Goal: Navigation & Orientation: Locate item on page

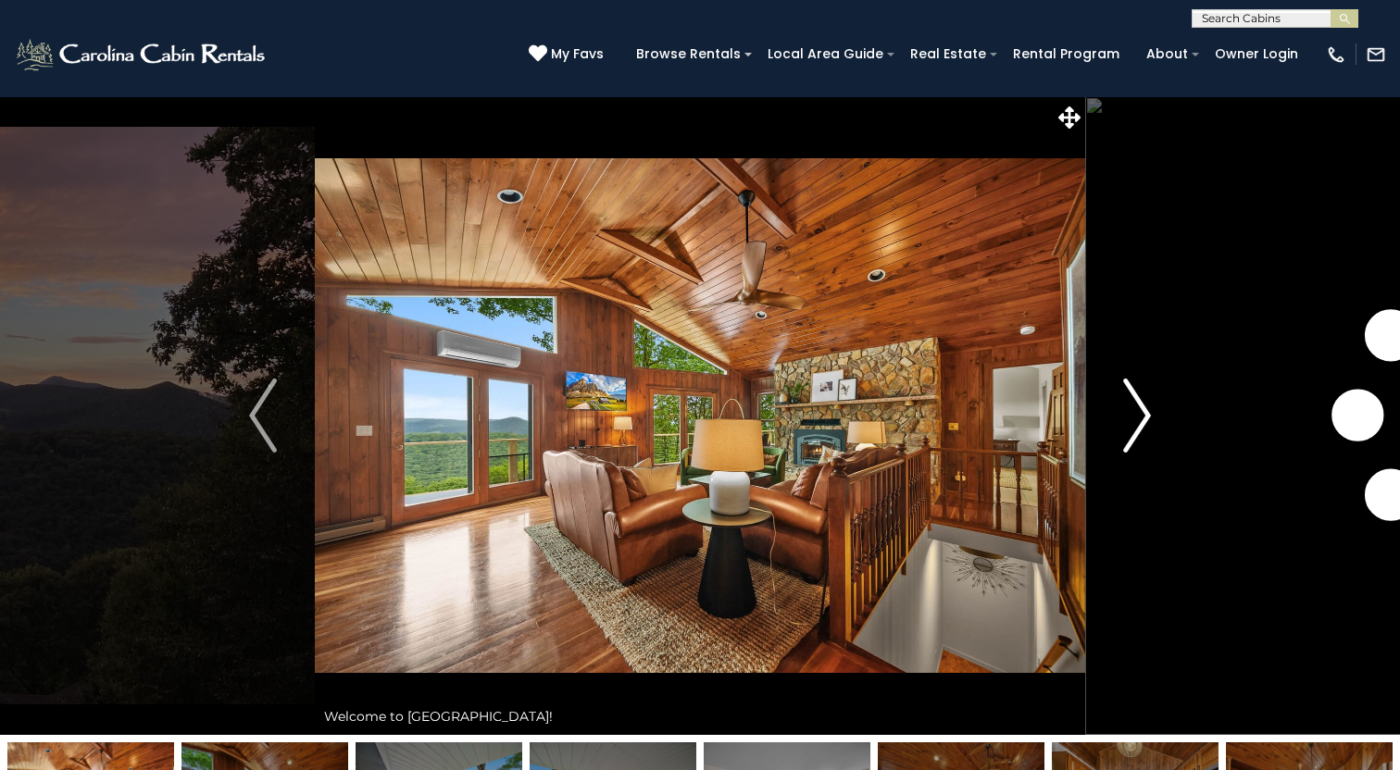
click at [1129, 431] on img "Next" at bounding box center [1137, 416] width 28 height 74
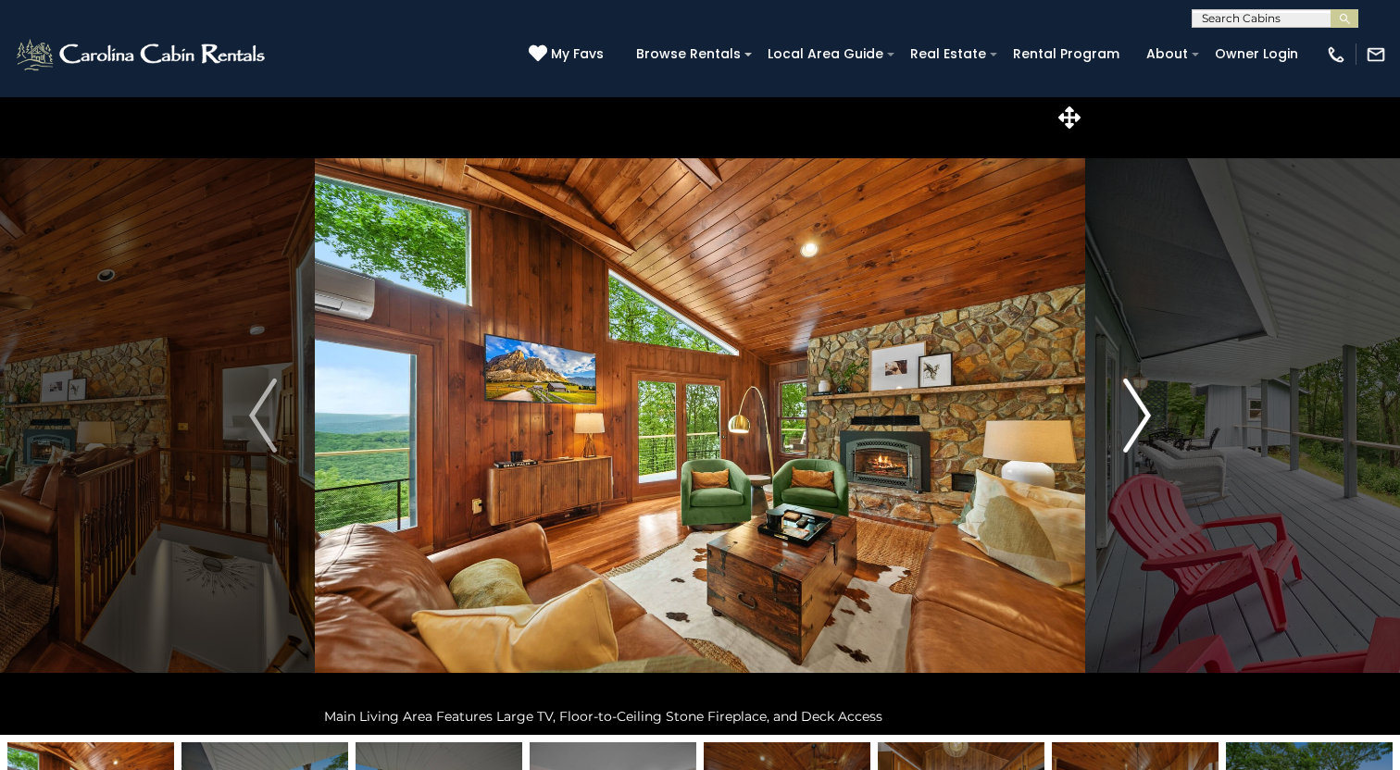
click at [1129, 431] on img "Next" at bounding box center [1137, 416] width 28 height 74
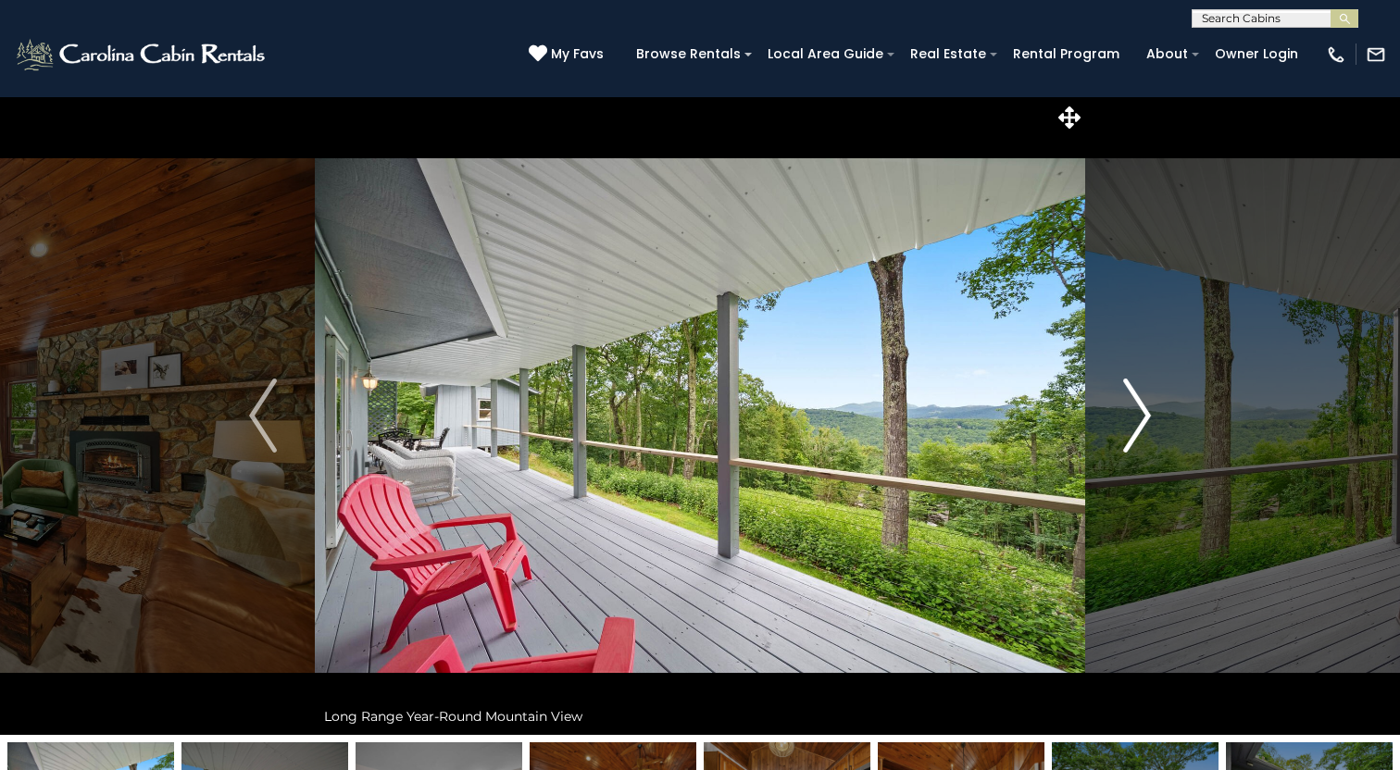
click at [1129, 431] on img "Next" at bounding box center [1137, 416] width 28 height 74
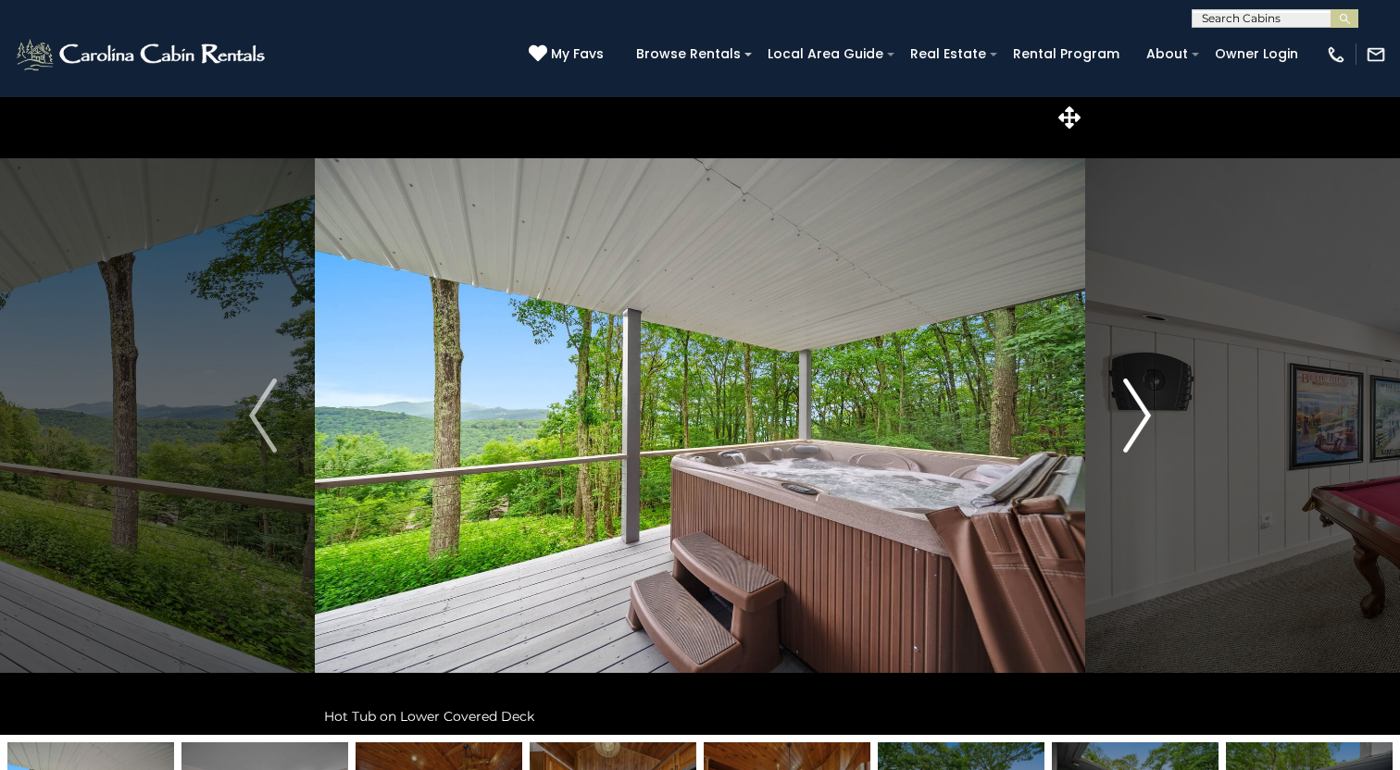
click at [1129, 431] on img "Next" at bounding box center [1137, 416] width 28 height 74
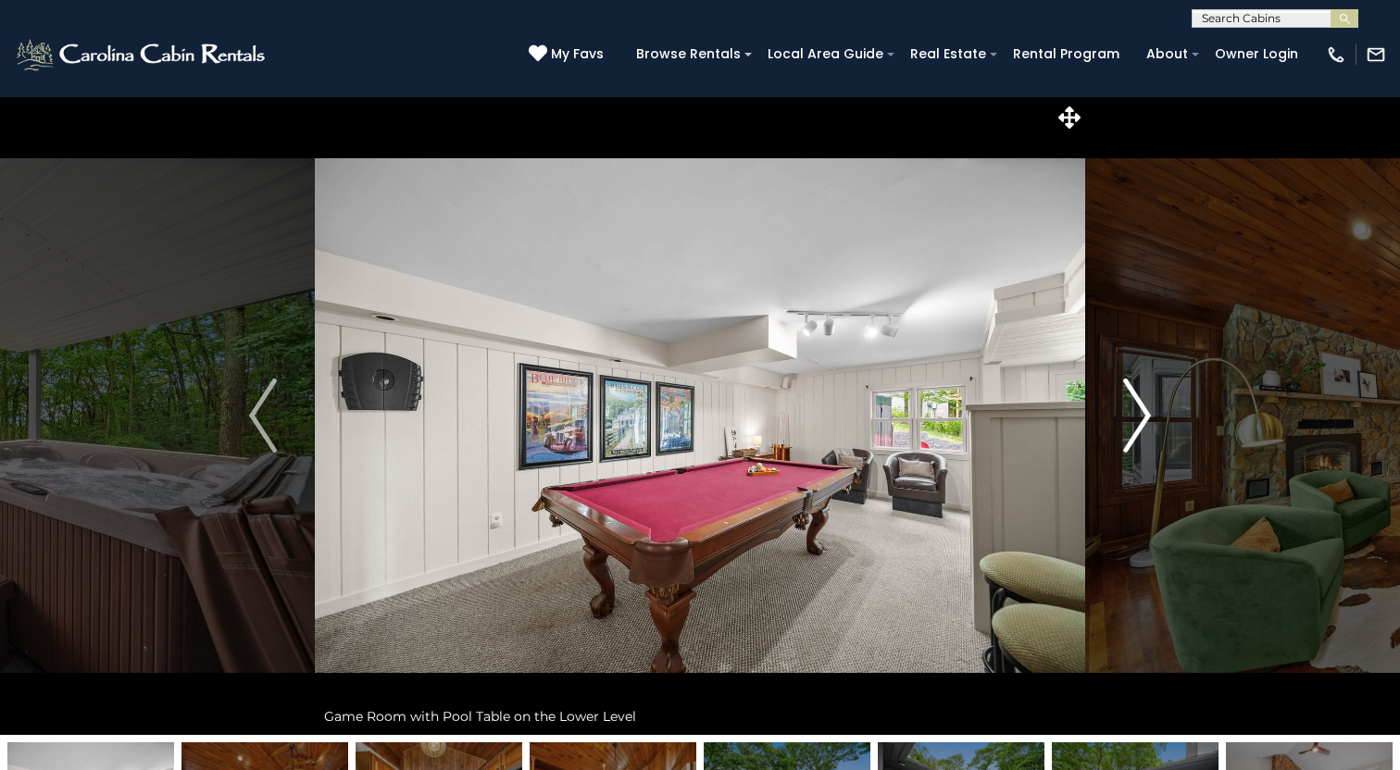
click at [1129, 431] on img "Next" at bounding box center [1137, 416] width 28 height 74
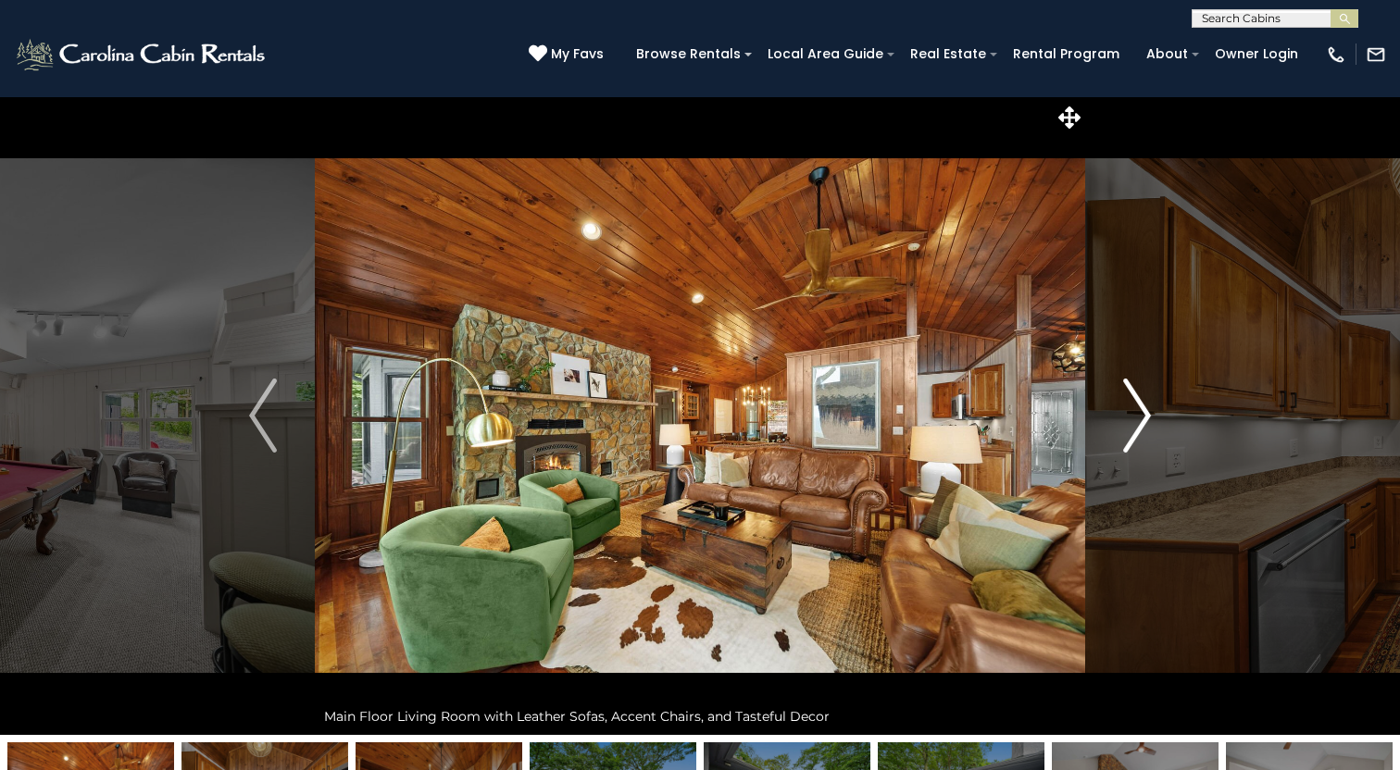
click at [1129, 431] on img "Next" at bounding box center [1137, 416] width 28 height 74
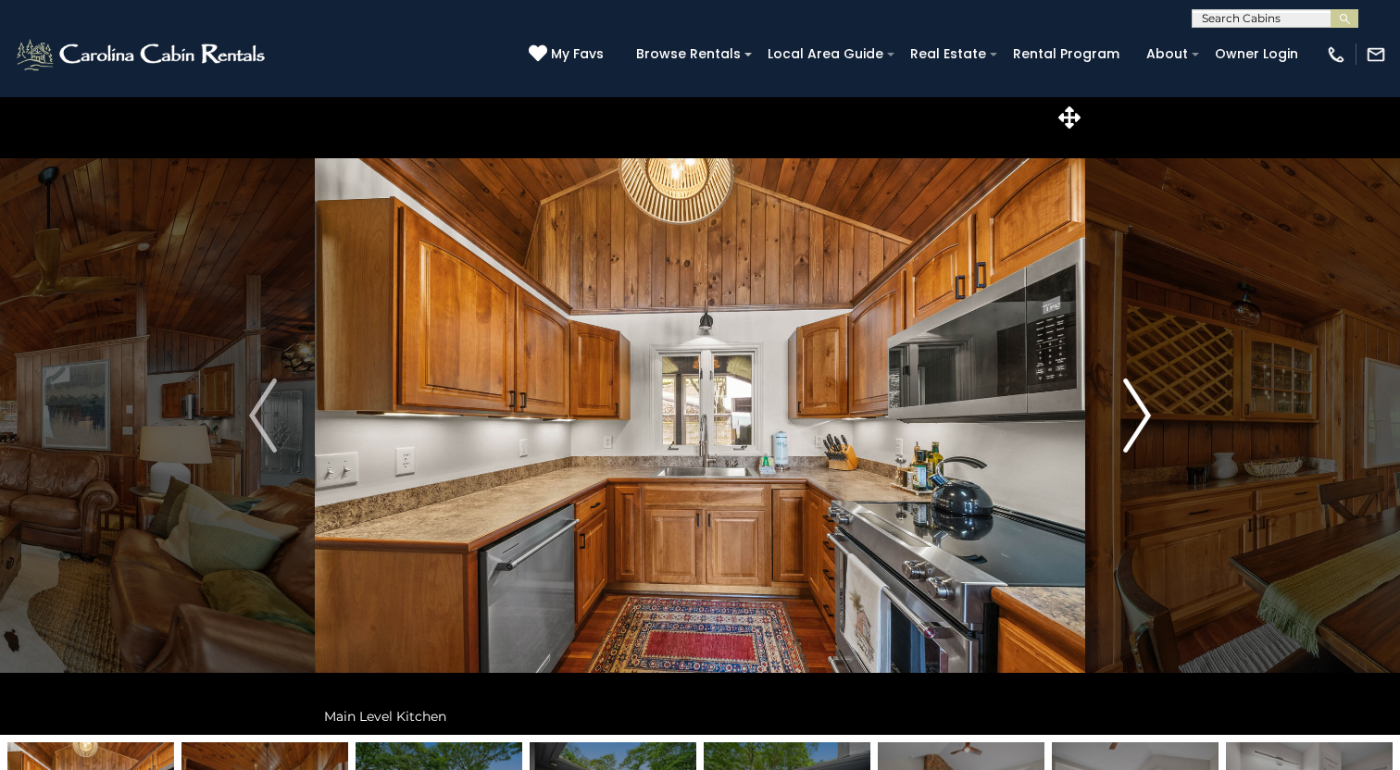
click at [1129, 431] on img "Next" at bounding box center [1137, 416] width 28 height 74
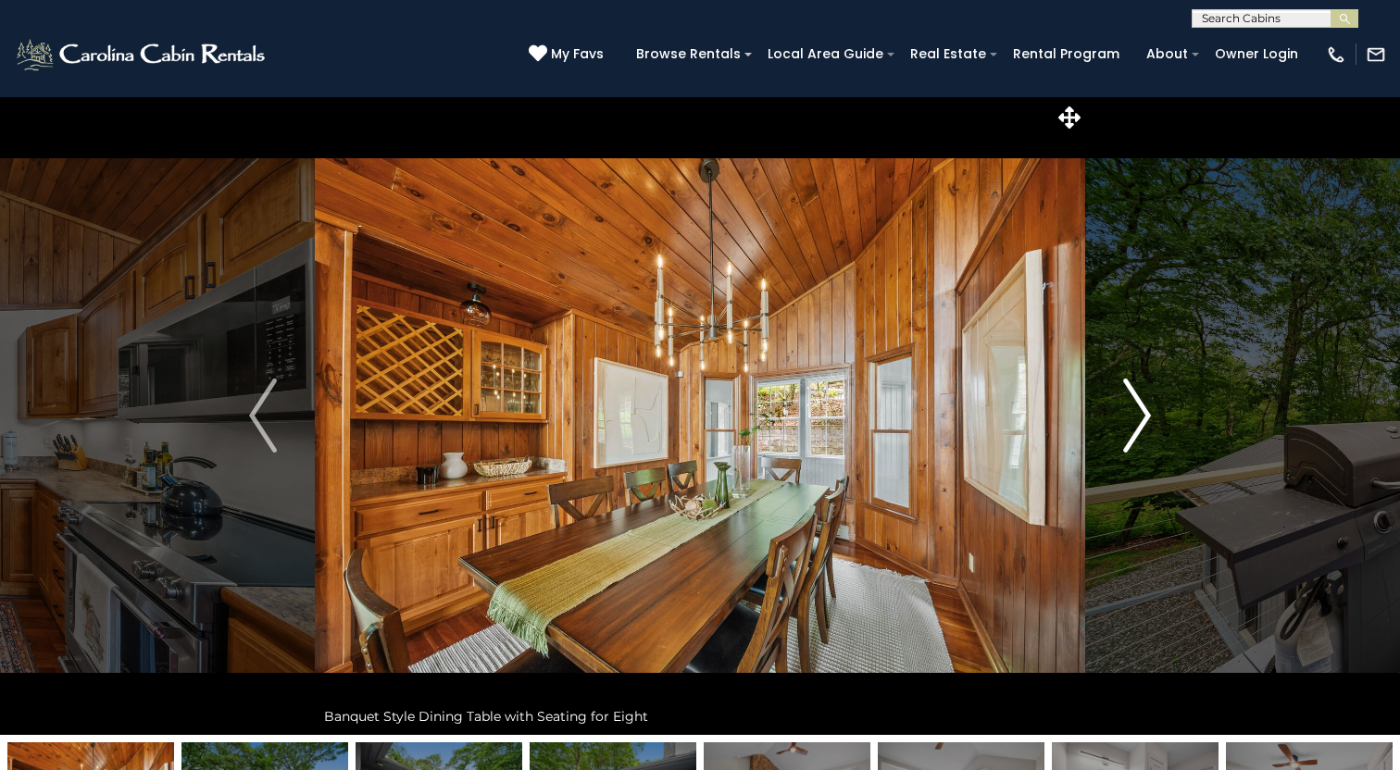
click at [1129, 431] on img "Next" at bounding box center [1137, 416] width 28 height 74
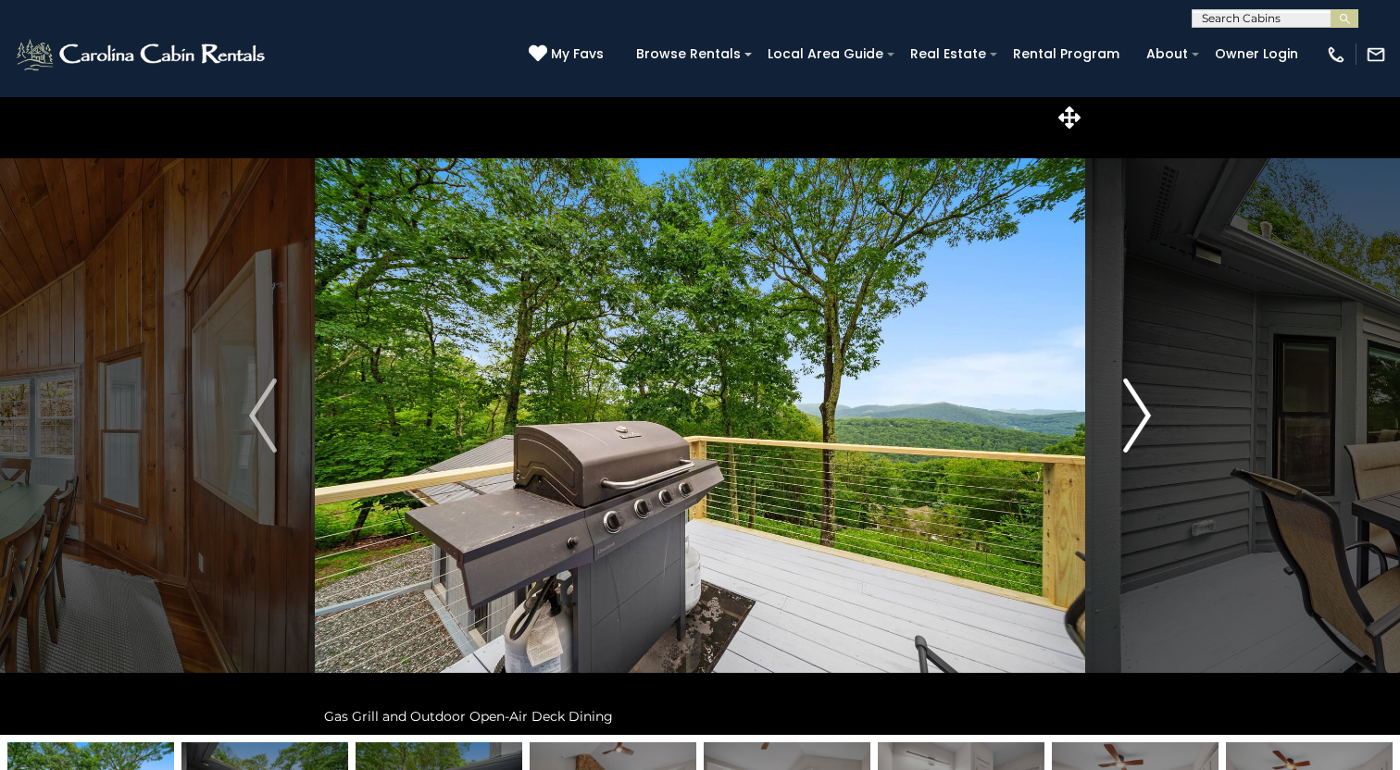
click at [1129, 431] on img "Next" at bounding box center [1137, 416] width 28 height 74
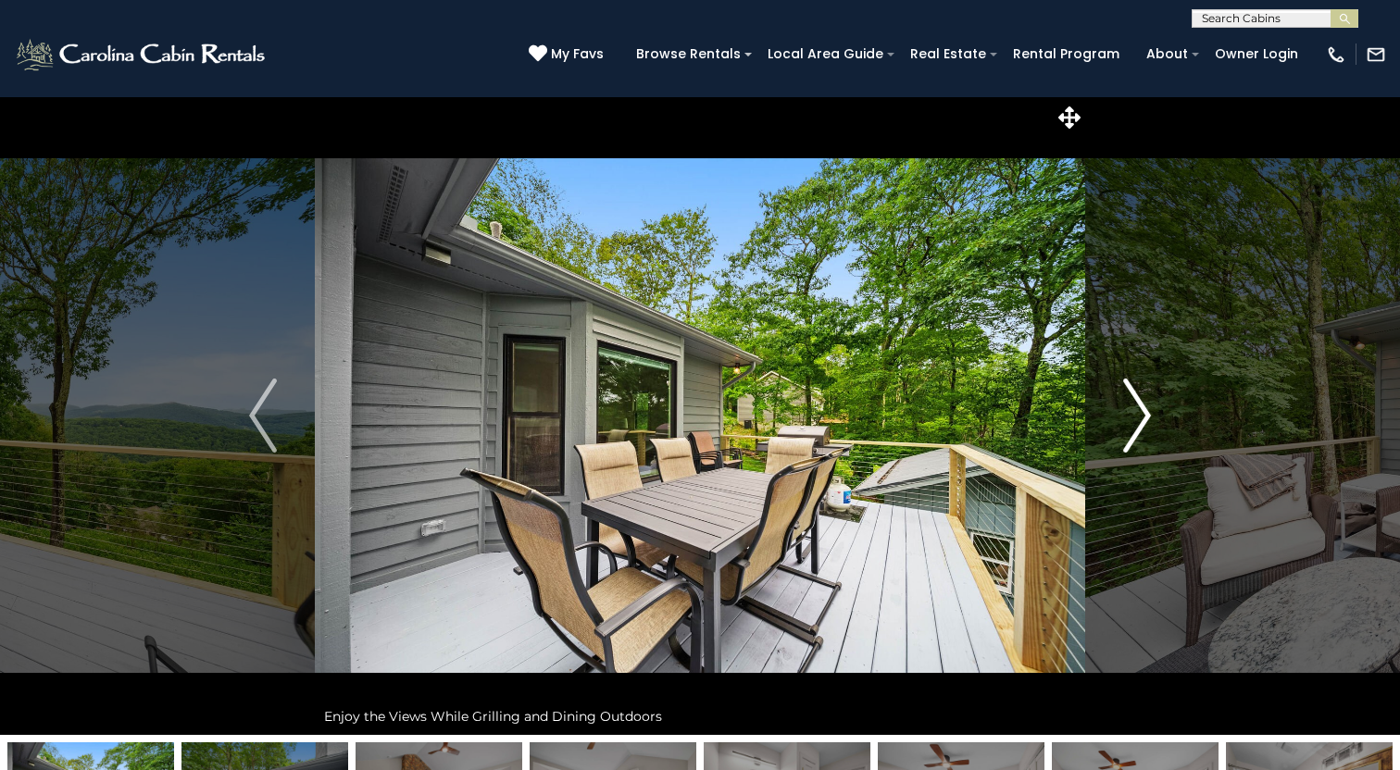
click at [1129, 431] on img "Next" at bounding box center [1137, 416] width 28 height 74
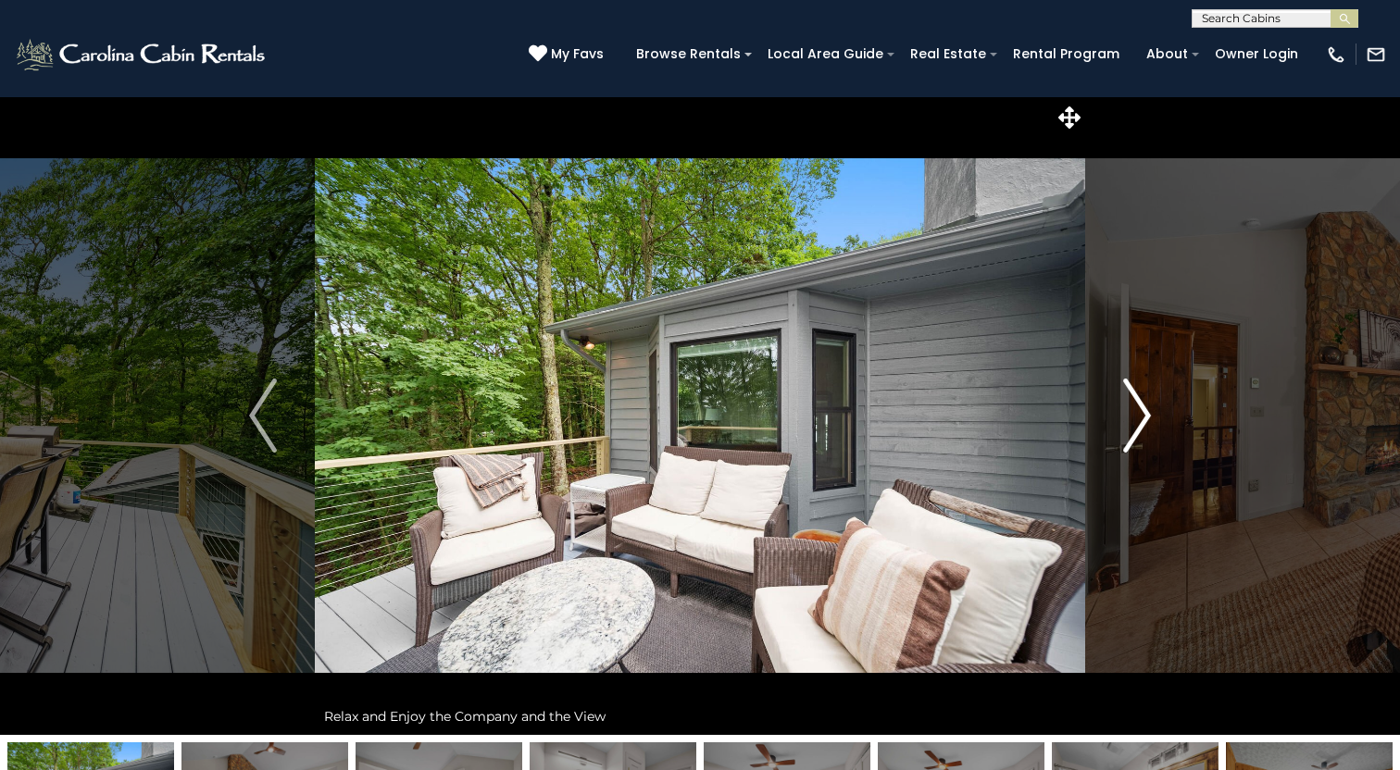
click at [1129, 431] on img "Next" at bounding box center [1137, 416] width 28 height 74
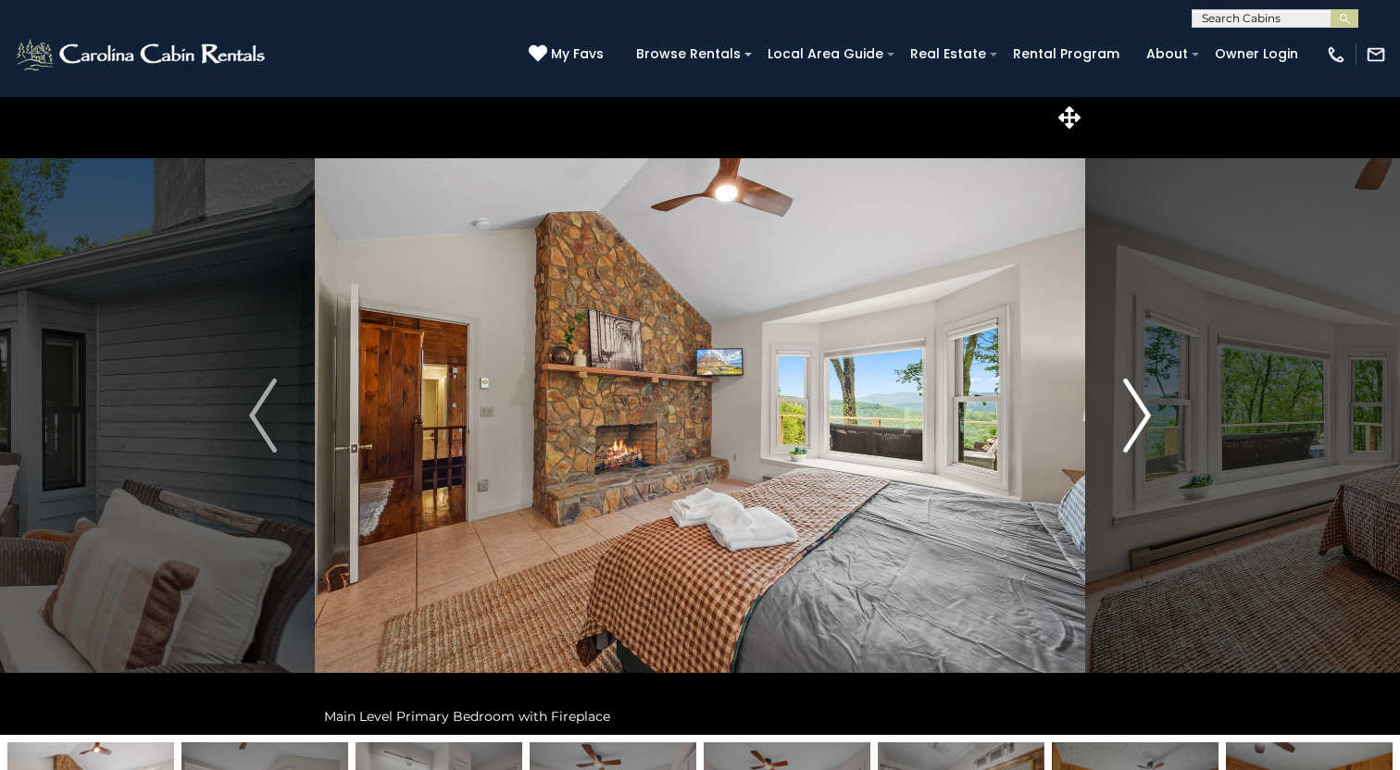
click at [1129, 431] on img "Next" at bounding box center [1137, 416] width 28 height 74
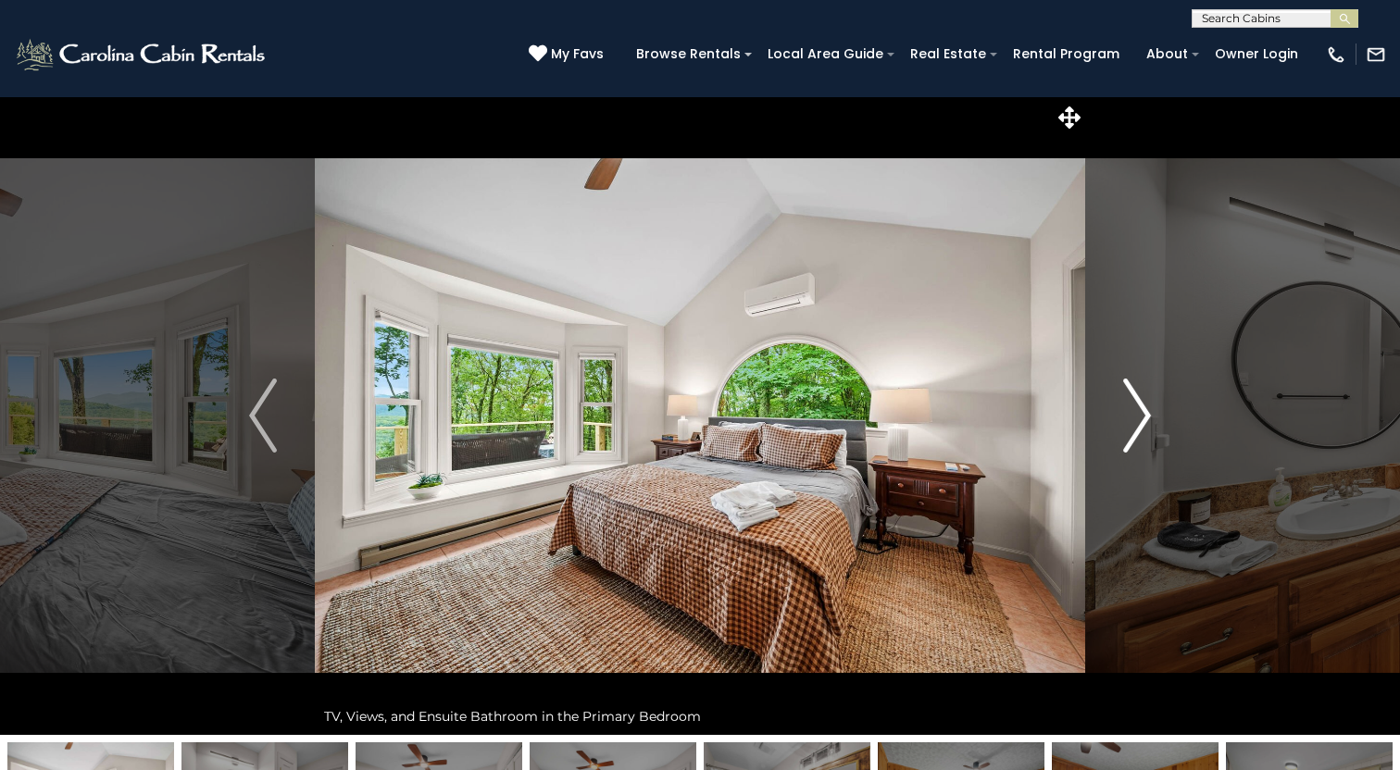
click at [1129, 431] on img "Next" at bounding box center [1137, 416] width 28 height 74
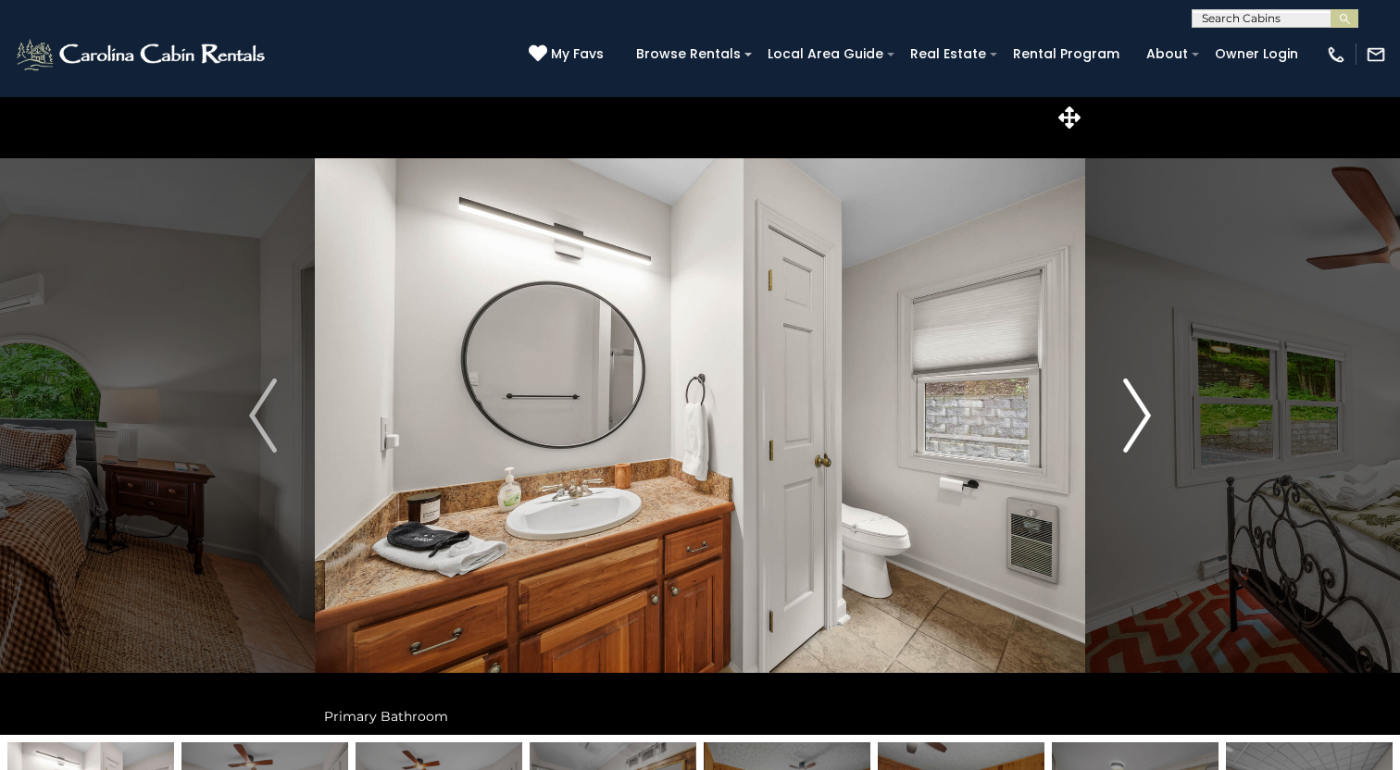
click at [1129, 431] on img "Next" at bounding box center [1137, 416] width 28 height 74
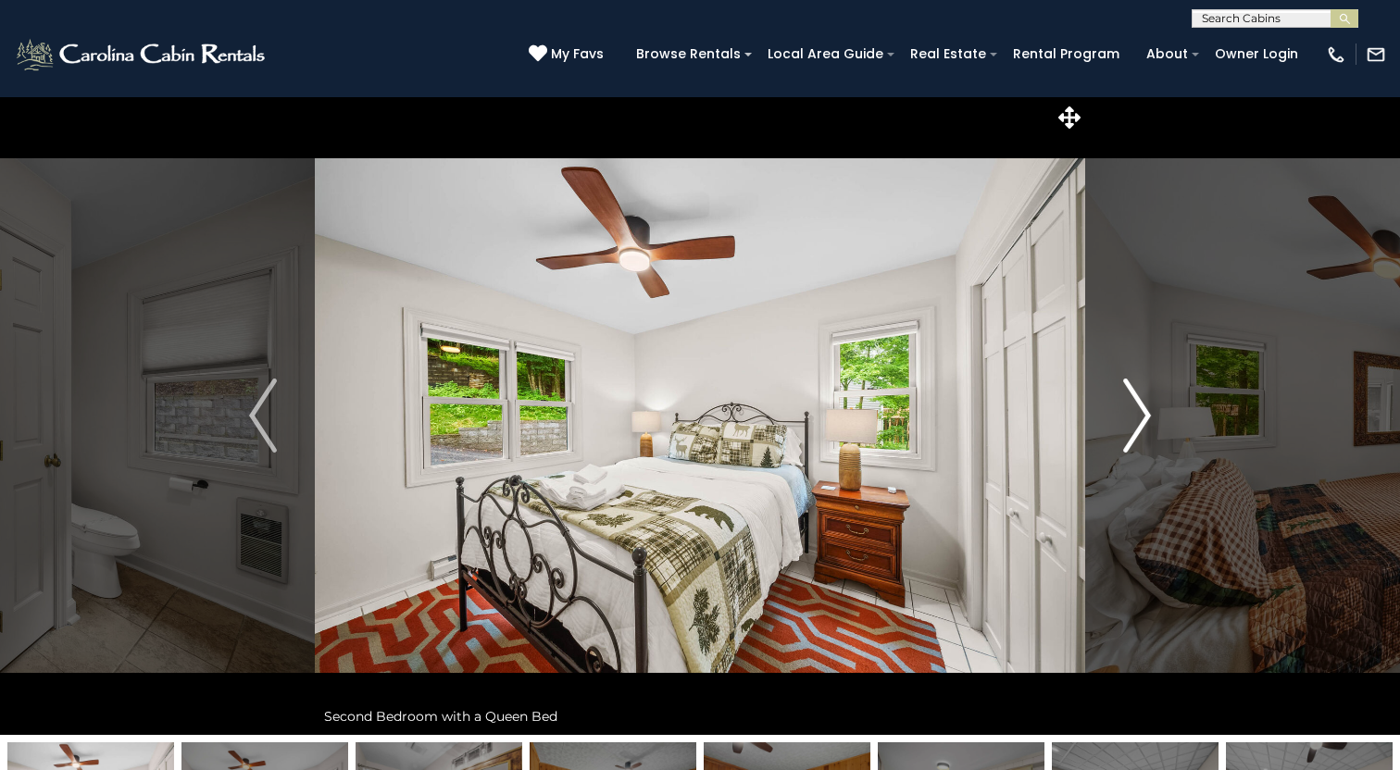
click at [1129, 431] on img "Next" at bounding box center [1137, 416] width 28 height 74
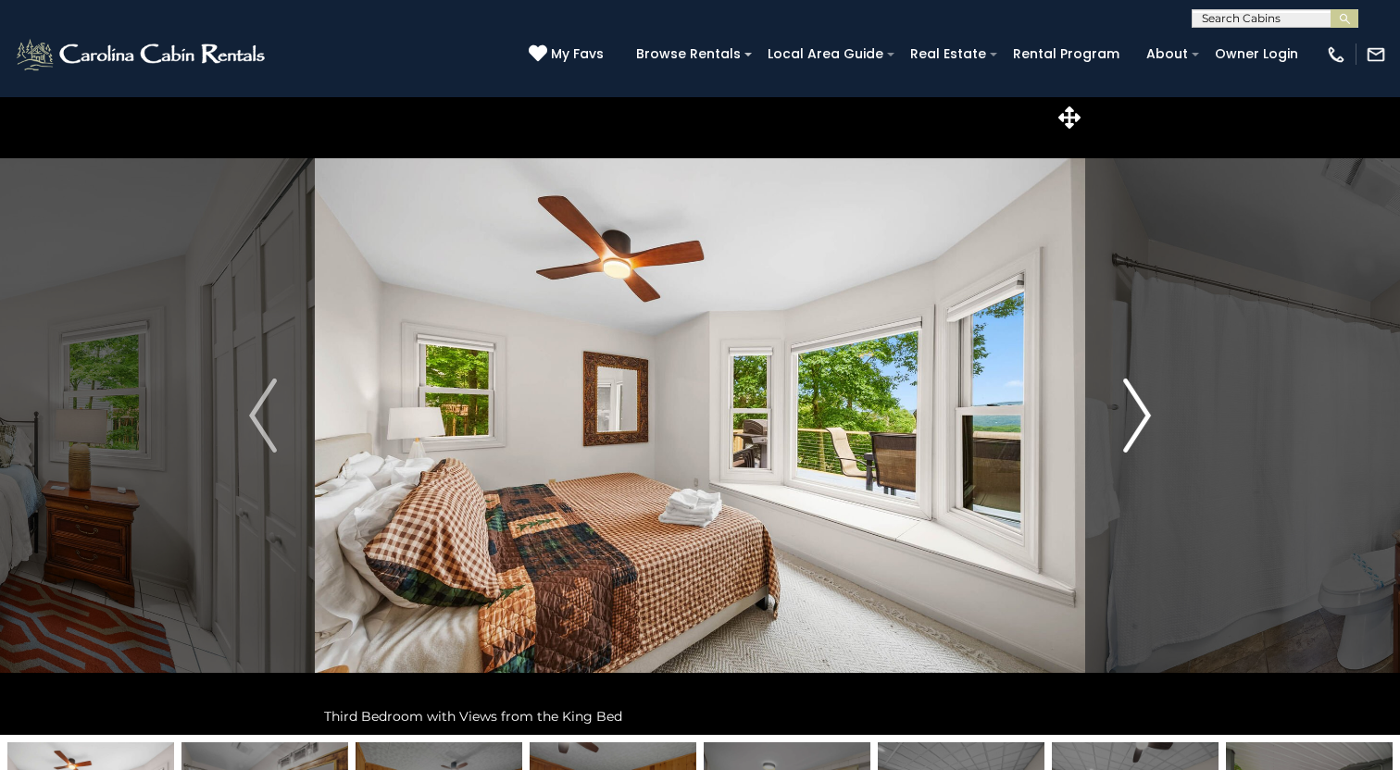
click at [1129, 431] on img "Next" at bounding box center [1137, 416] width 28 height 74
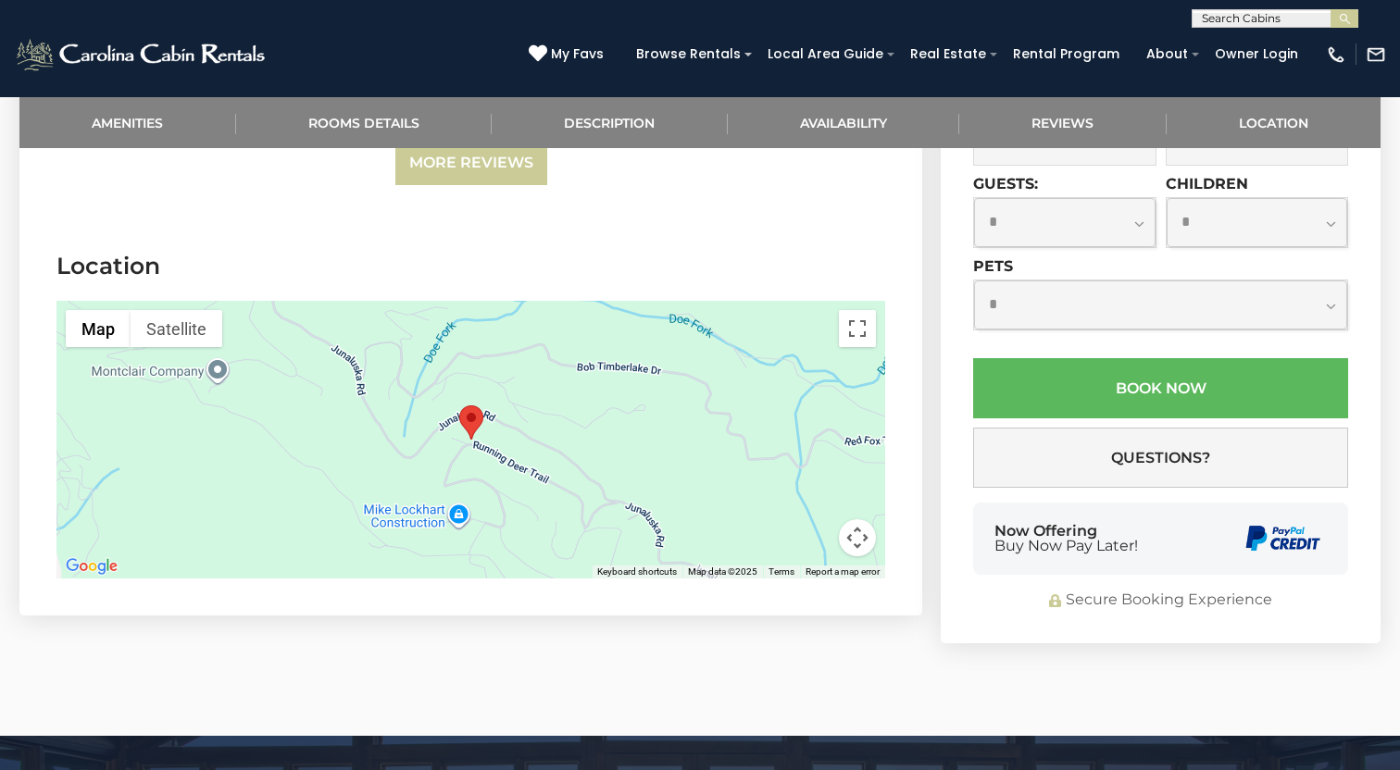
scroll to position [3755, 0]
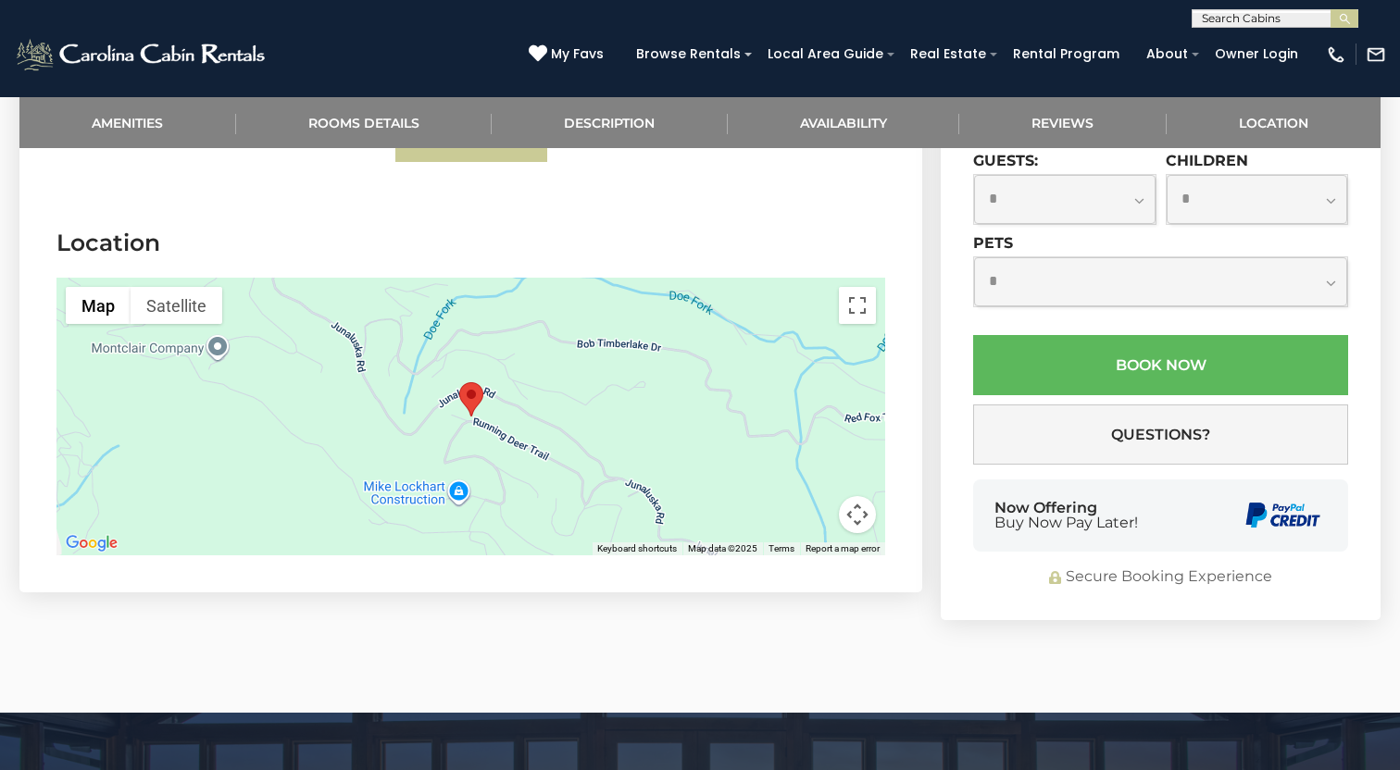
click at [646, 393] on div at bounding box center [470, 417] width 829 height 278
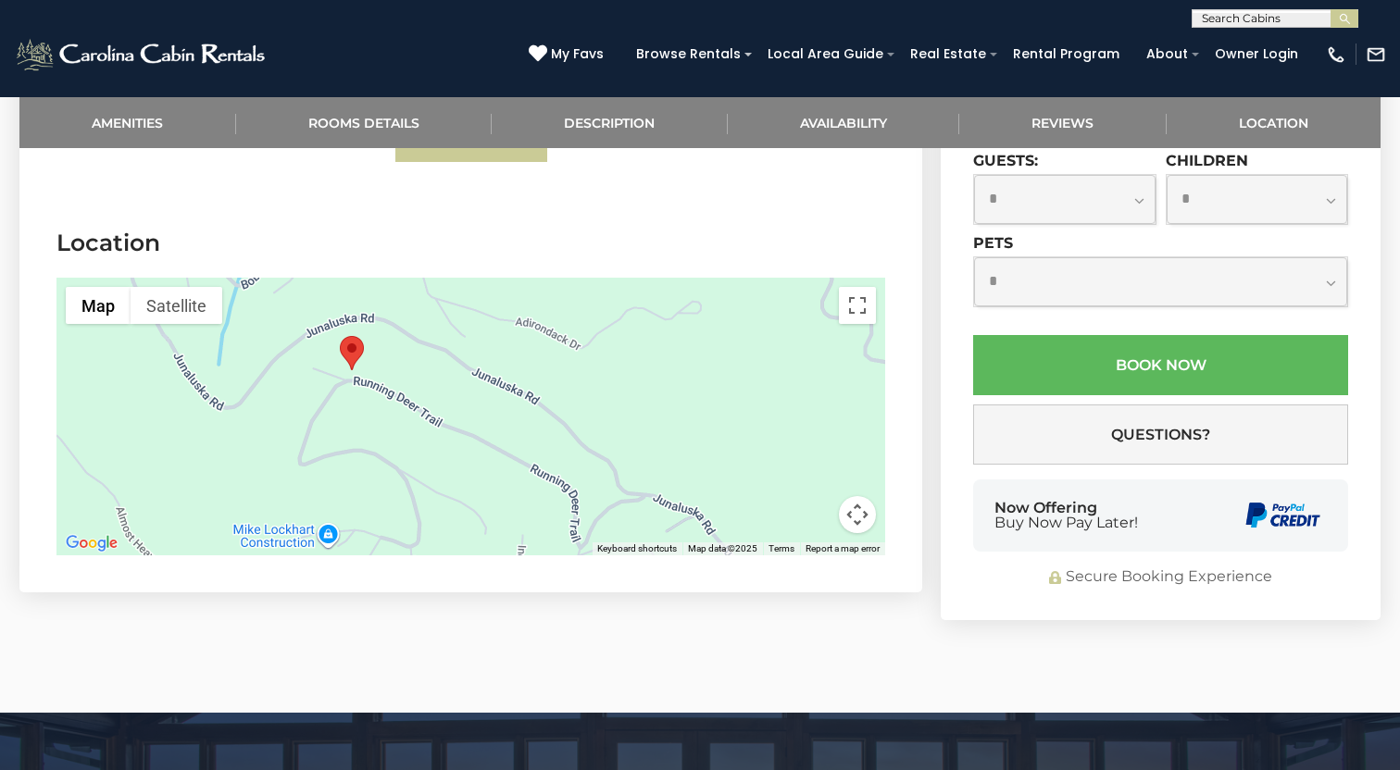
drag, startPoint x: 646, startPoint y: 393, endPoint x: 705, endPoint y: 346, distance: 75.2
click at [705, 346] on div at bounding box center [470, 417] width 829 height 278
click at [854, 287] on button "Toggle fullscreen view" at bounding box center [857, 305] width 37 height 37
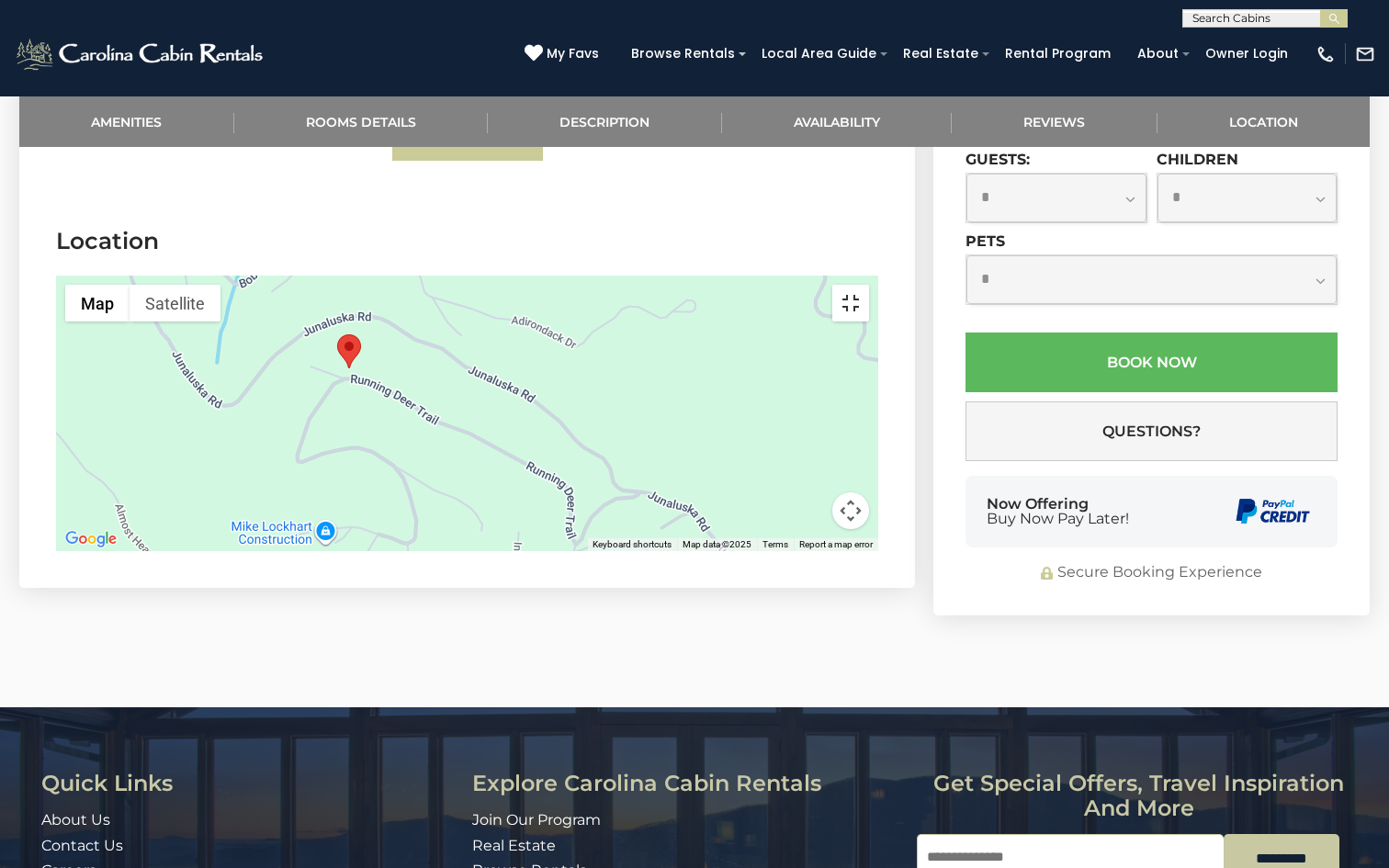
click at [869, 285] on button "Toggle fullscreen view" at bounding box center [850, 303] width 37 height 37
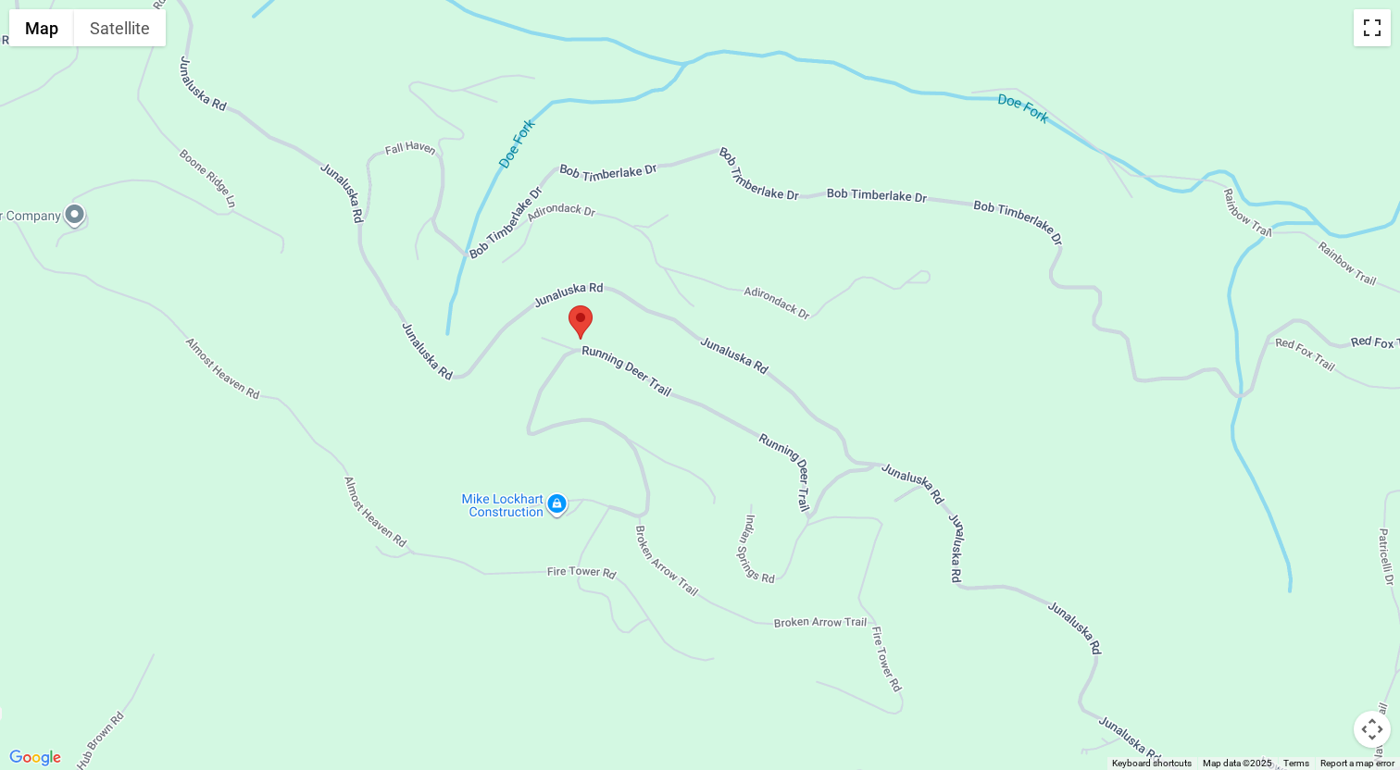
scroll to position [3691, 0]
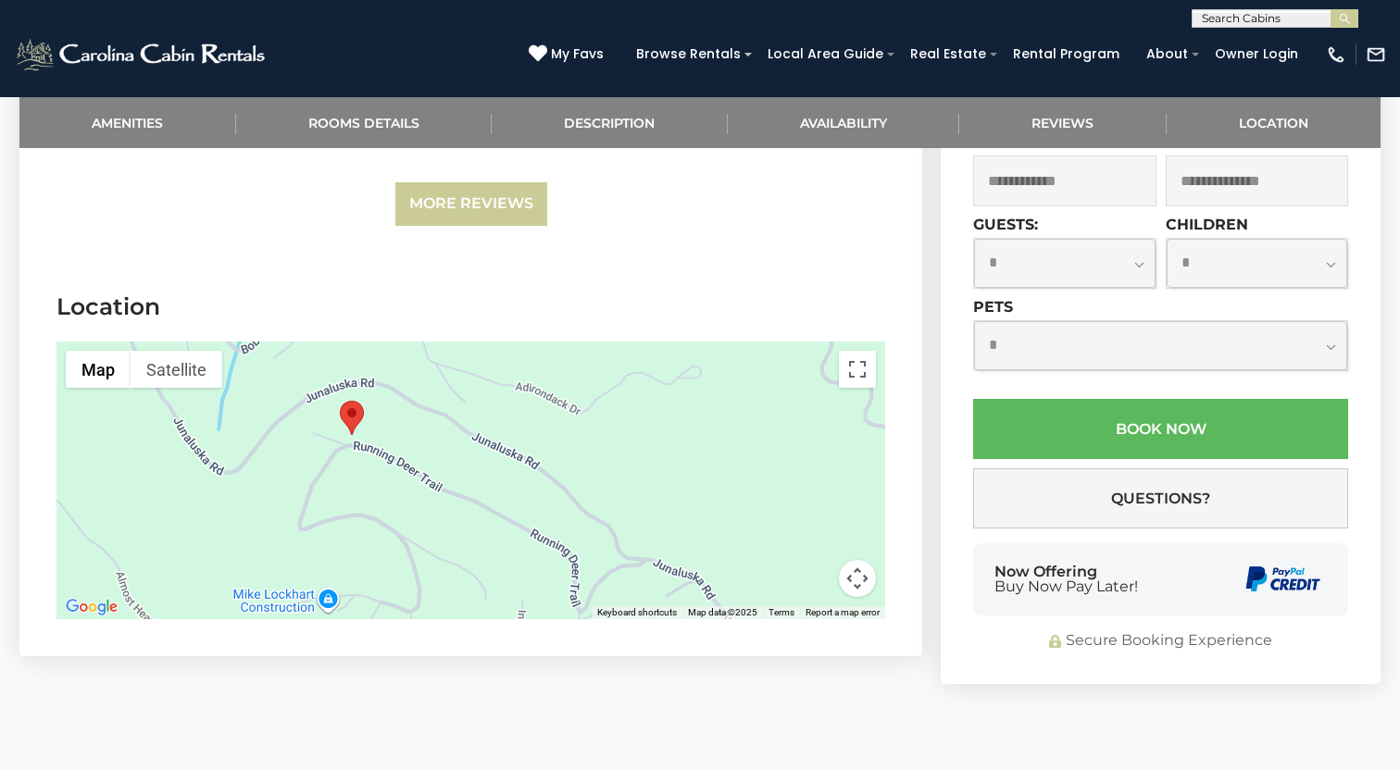
click at [482, 425] on div at bounding box center [470, 481] width 829 height 278
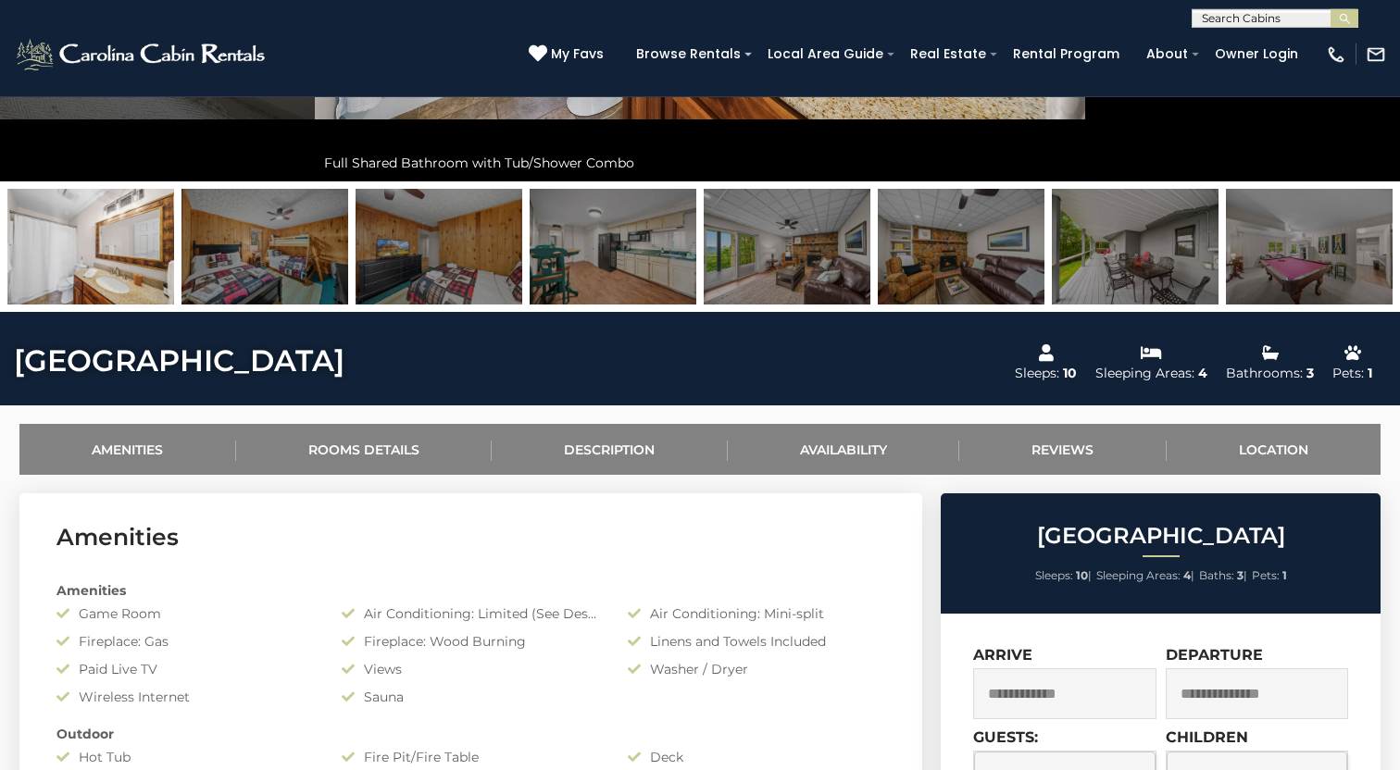
scroll to position [832, 0]
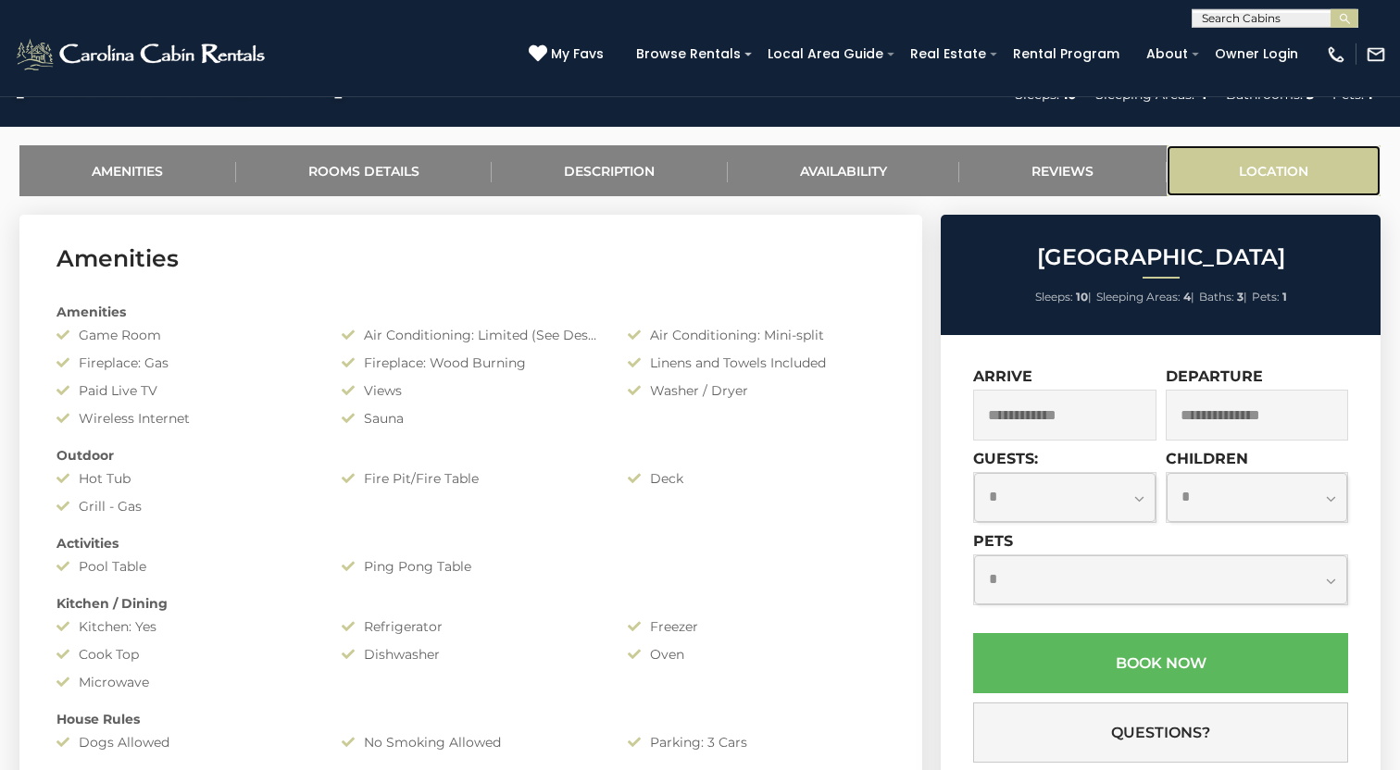
click at [1284, 160] on link "Location" at bounding box center [1273, 170] width 215 height 51
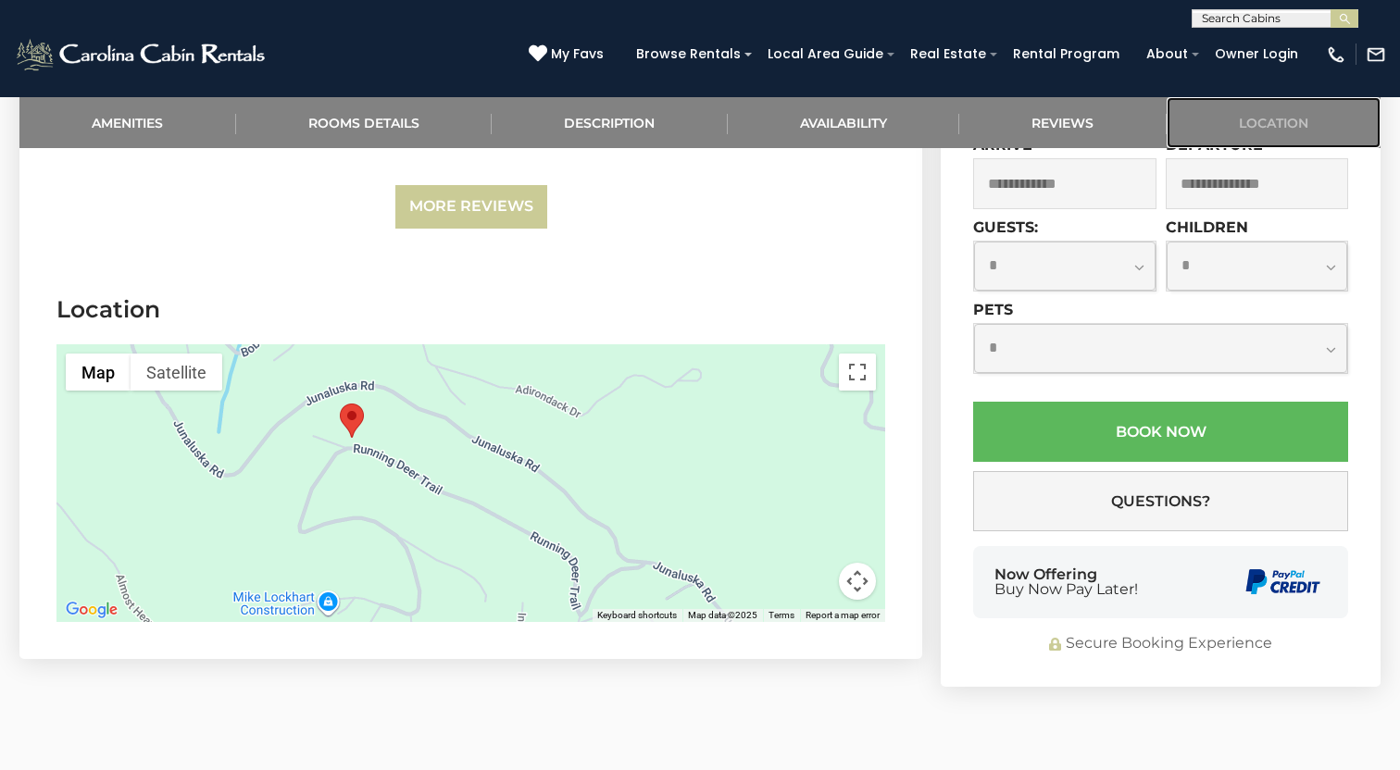
scroll to position [3789, 0]
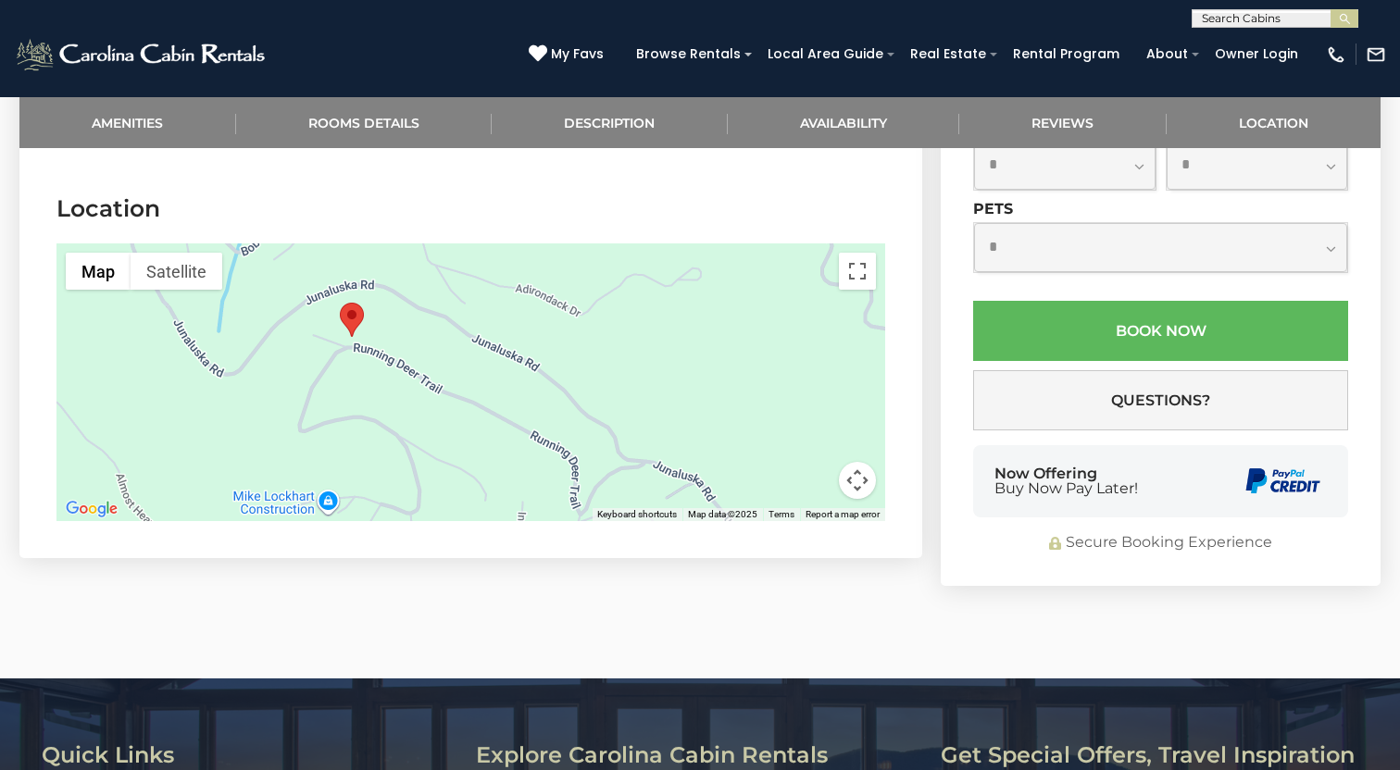
click at [267, 387] on div at bounding box center [470, 382] width 829 height 278
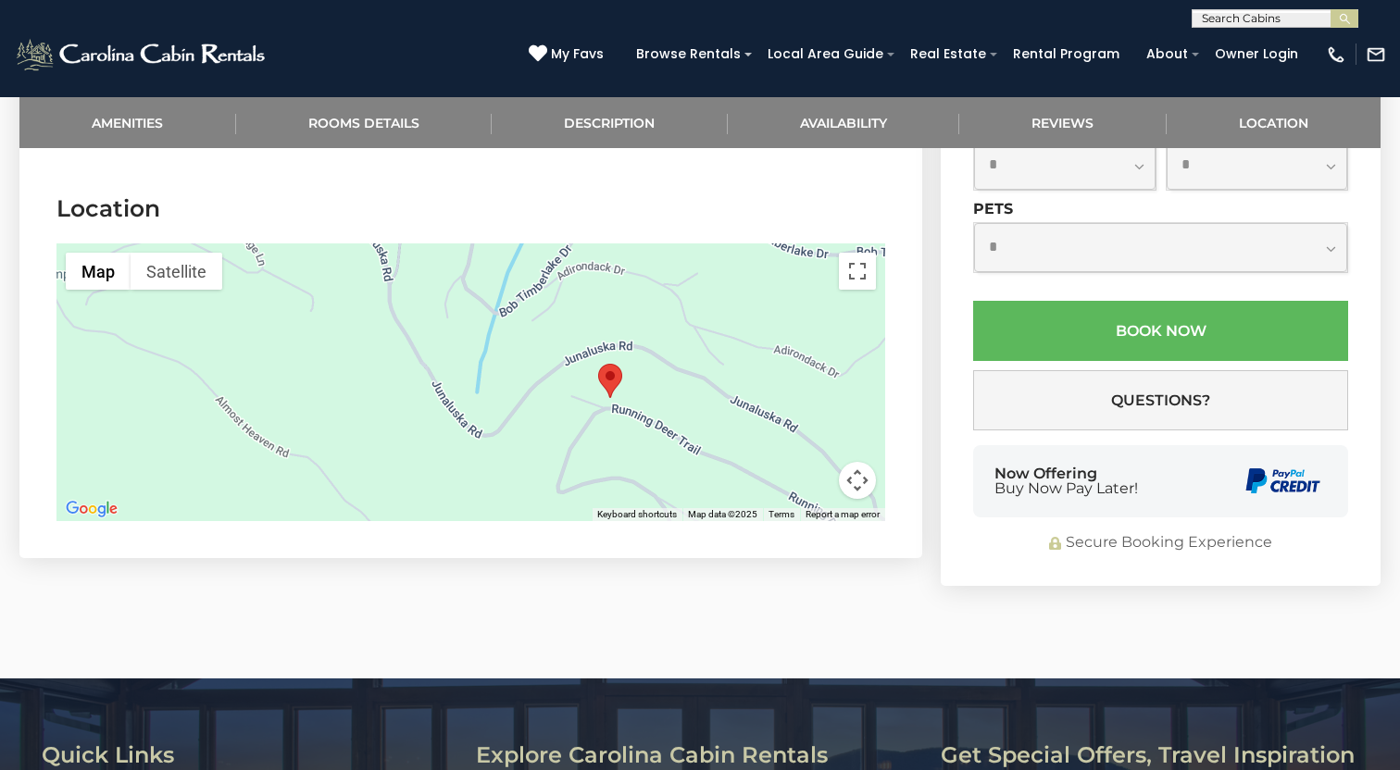
drag, startPoint x: 267, startPoint y: 387, endPoint x: 382, endPoint y: 475, distance: 145.3
click at [382, 475] on div at bounding box center [470, 382] width 829 height 278
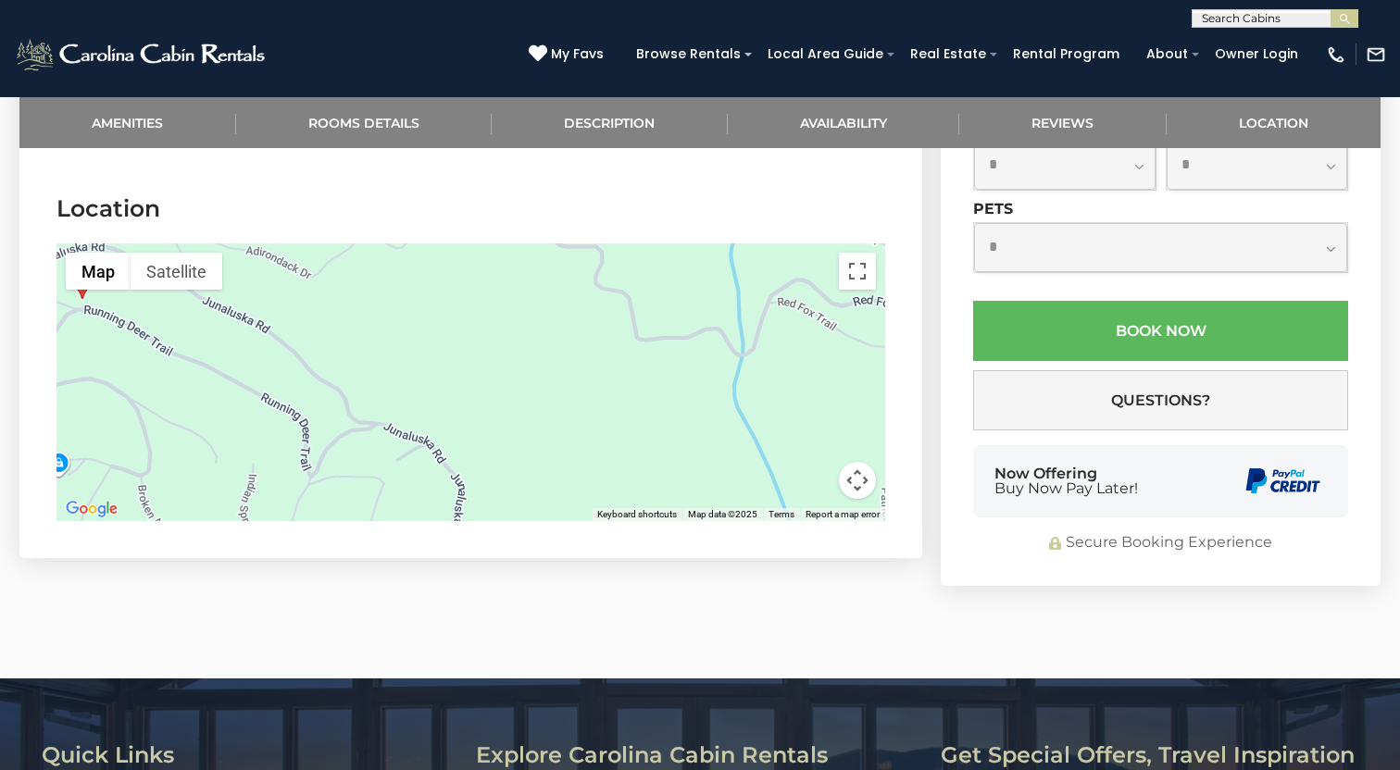
drag, startPoint x: 698, startPoint y: 377, endPoint x: 309, endPoint y: 238, distance: 412.9
click at [313, 243] on div at bounding box center [470, 382] width 829 height 278
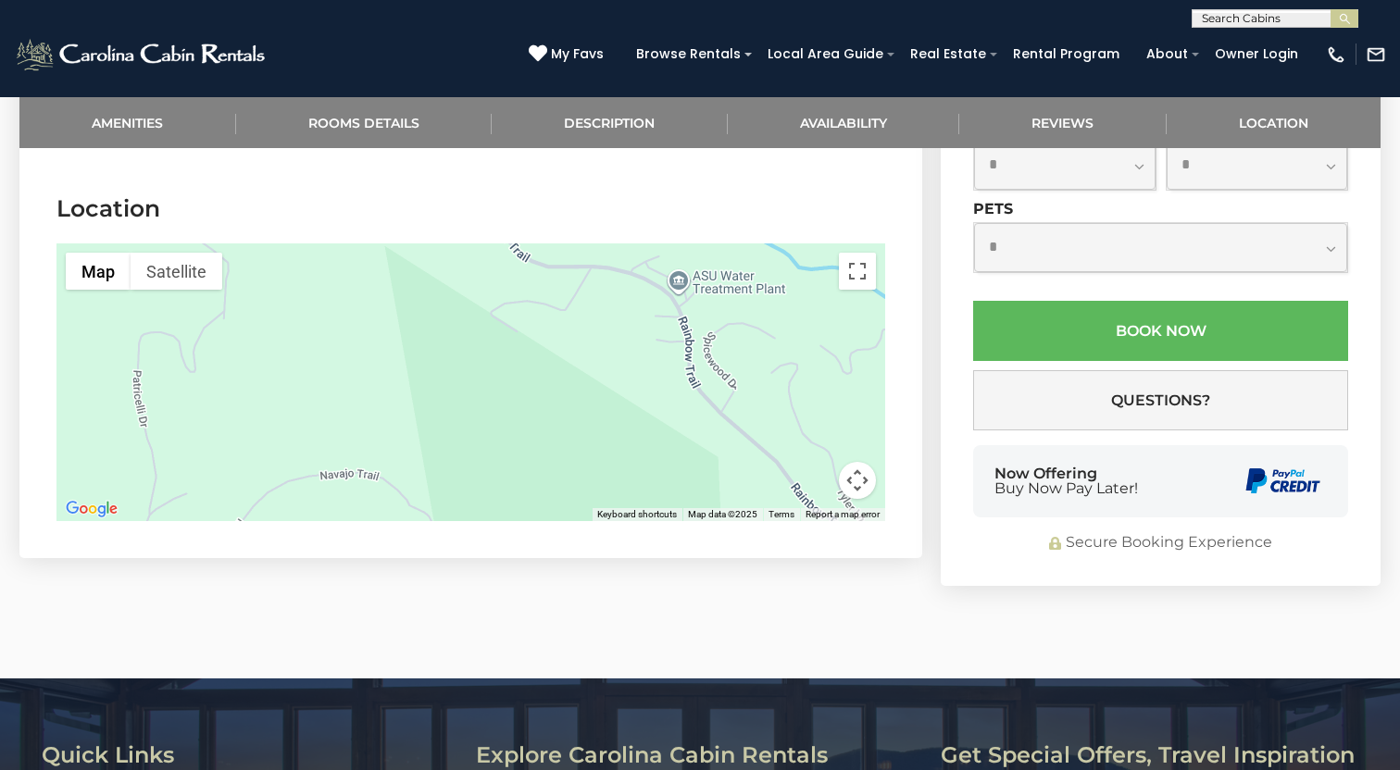
drag, startPoint x: 309, startPoint y: 238, endPoint x: 301, endPoint y: 455, distance: 216.8
click at [301, 455] on div at bounding box center [470, 382] width 829 height 278
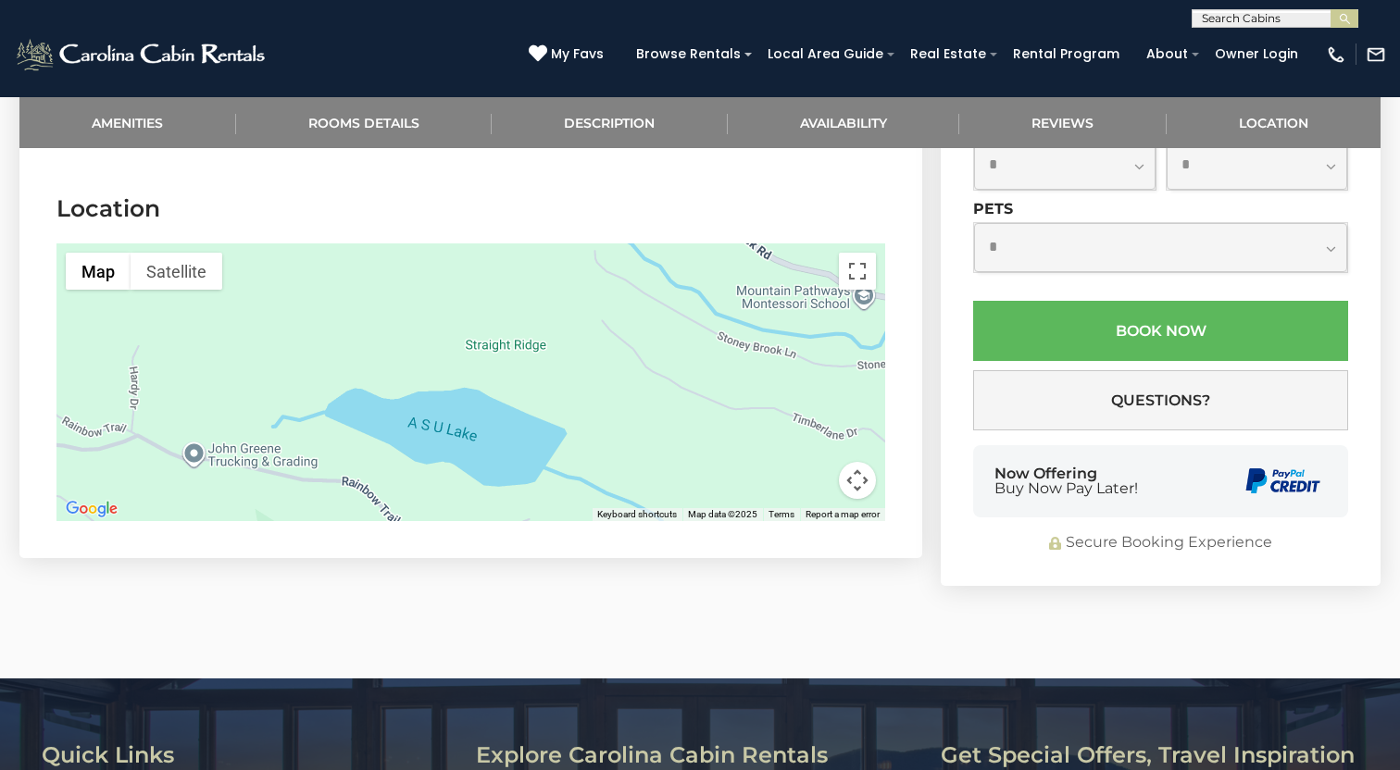
drag, startPoint x: 437, startPoint y: 376, endPoint x: 343, endPoint y: 521, distance: 172.8
click at [343, 521] on div at bounding box center [470, 382] width 829 height 278
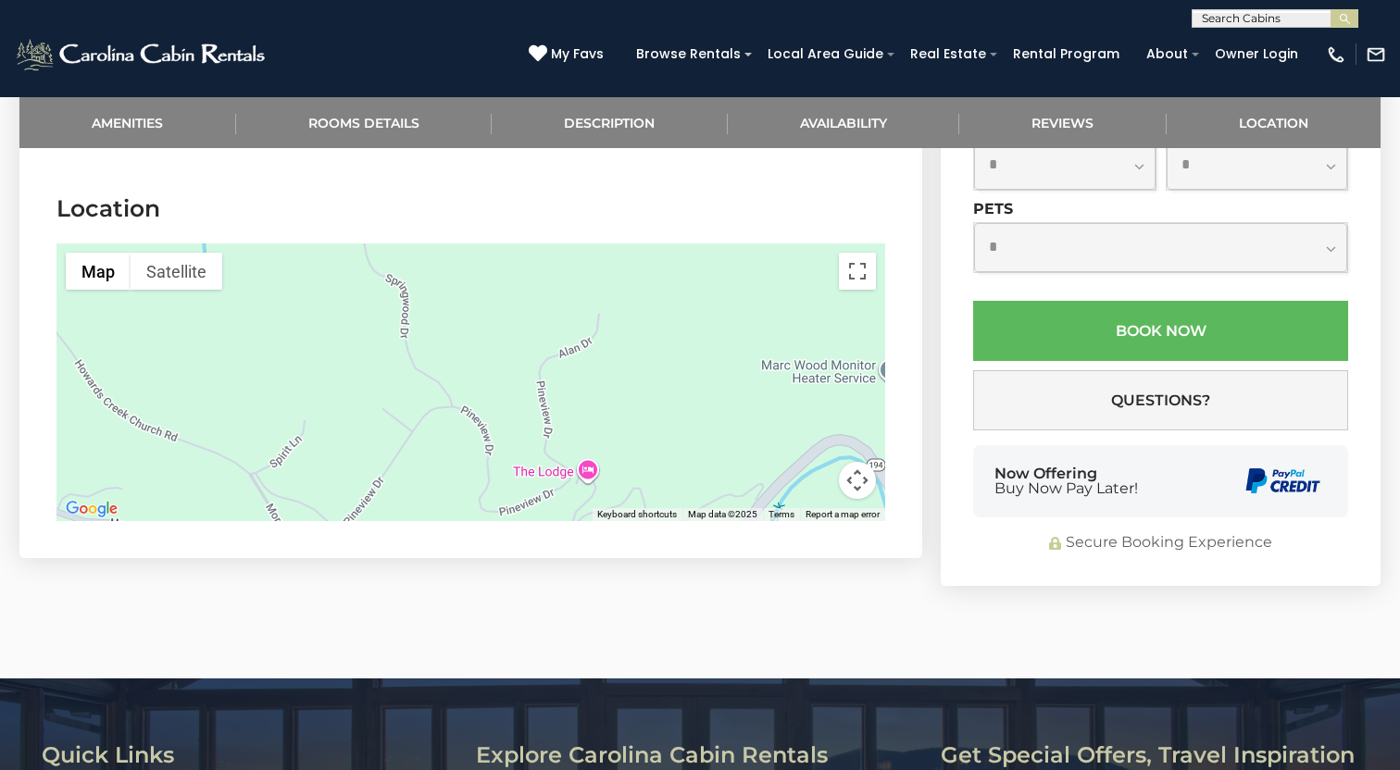
drag, startPoint x: 676, startPoint y: 379, endPoint x: 421, endPoint y: 557, distance: 311.0
click at [421, 521] on div at bounding box center [470, 382] width 829 height 278
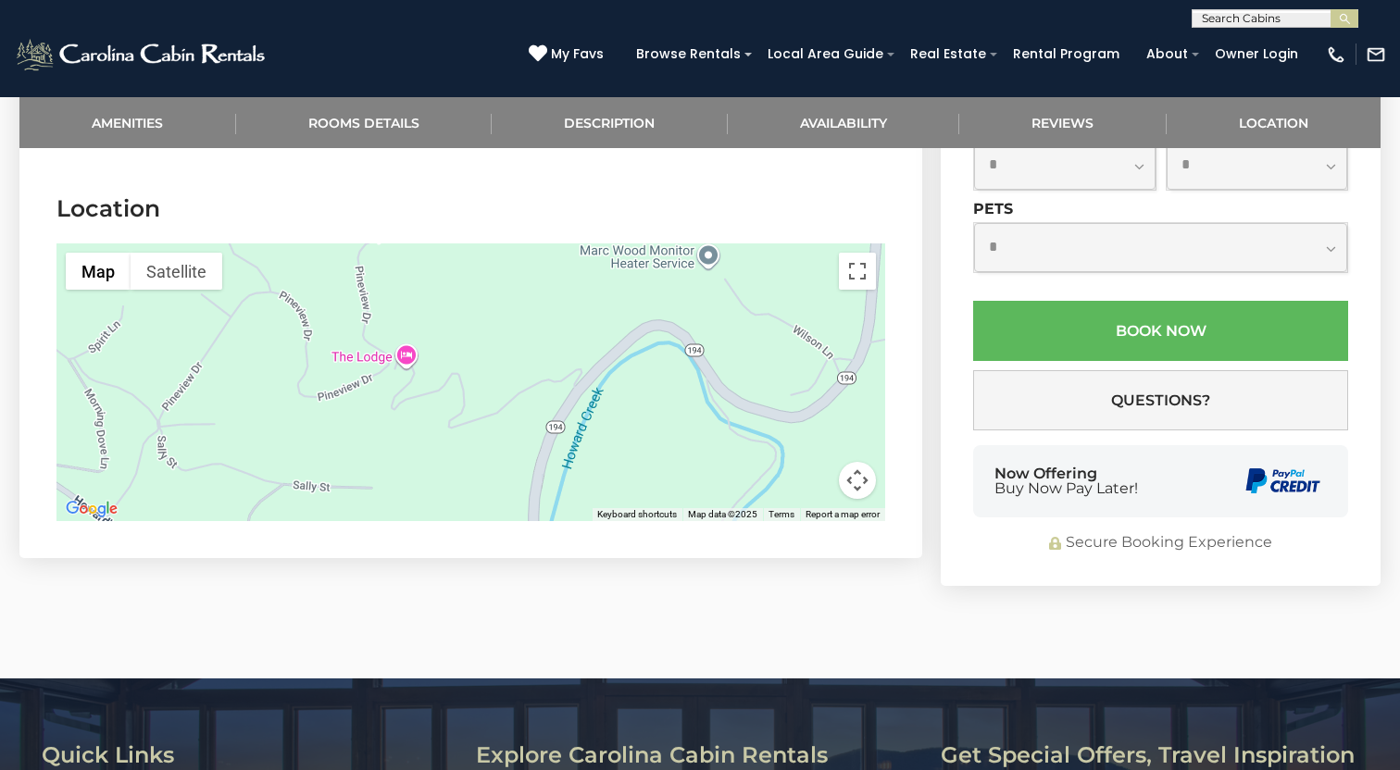
drag, startPoint x: 660, startPoint y: 454, endPoint x: 492, endPoint y: 330, distance: 209.2
click at [492, 330] on div at bounding box center [470, 382] width 829 height 278
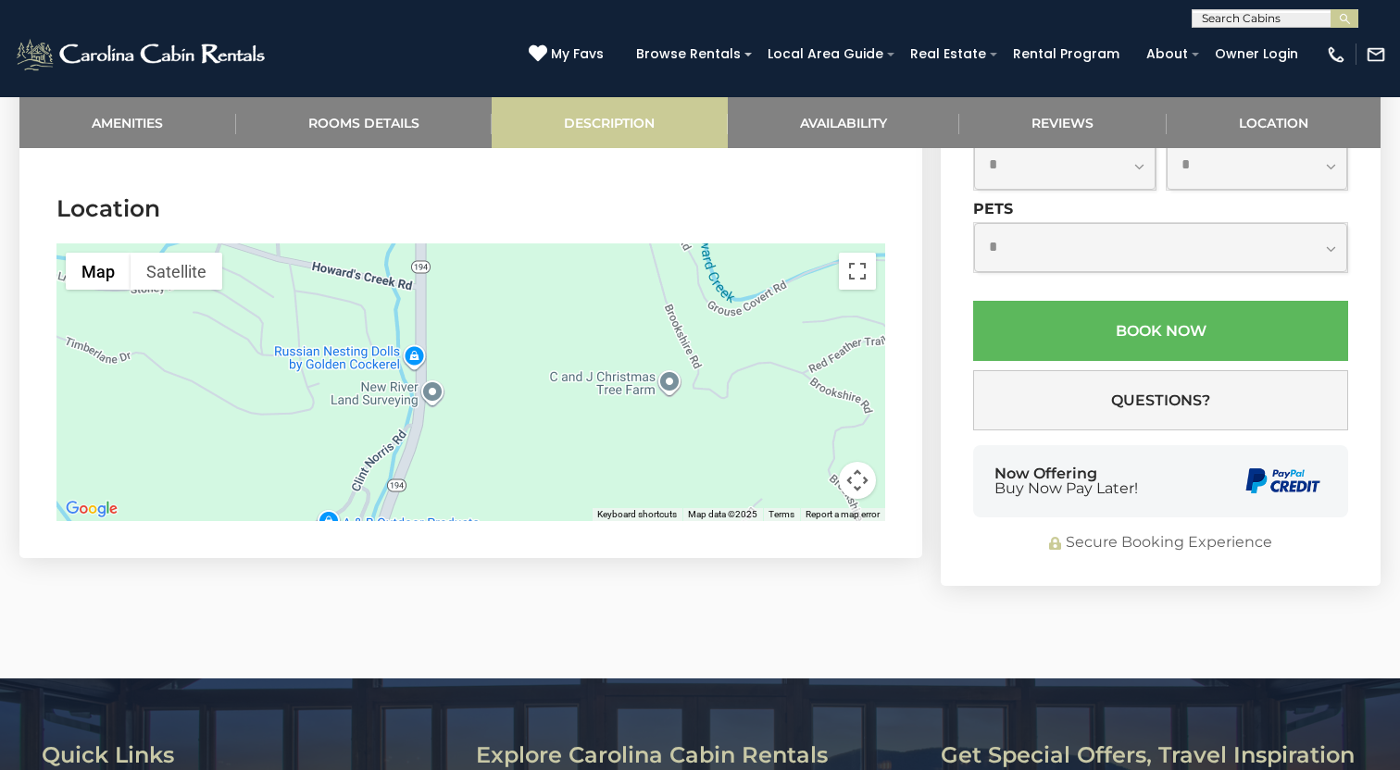
drag, startPoint x: 492, startPoint y: 330, endPoint x: 630, endPoint y: 136, distance: 237.6
click at [629, 243] on div at bounding box center [470, 382] width 829 height 278
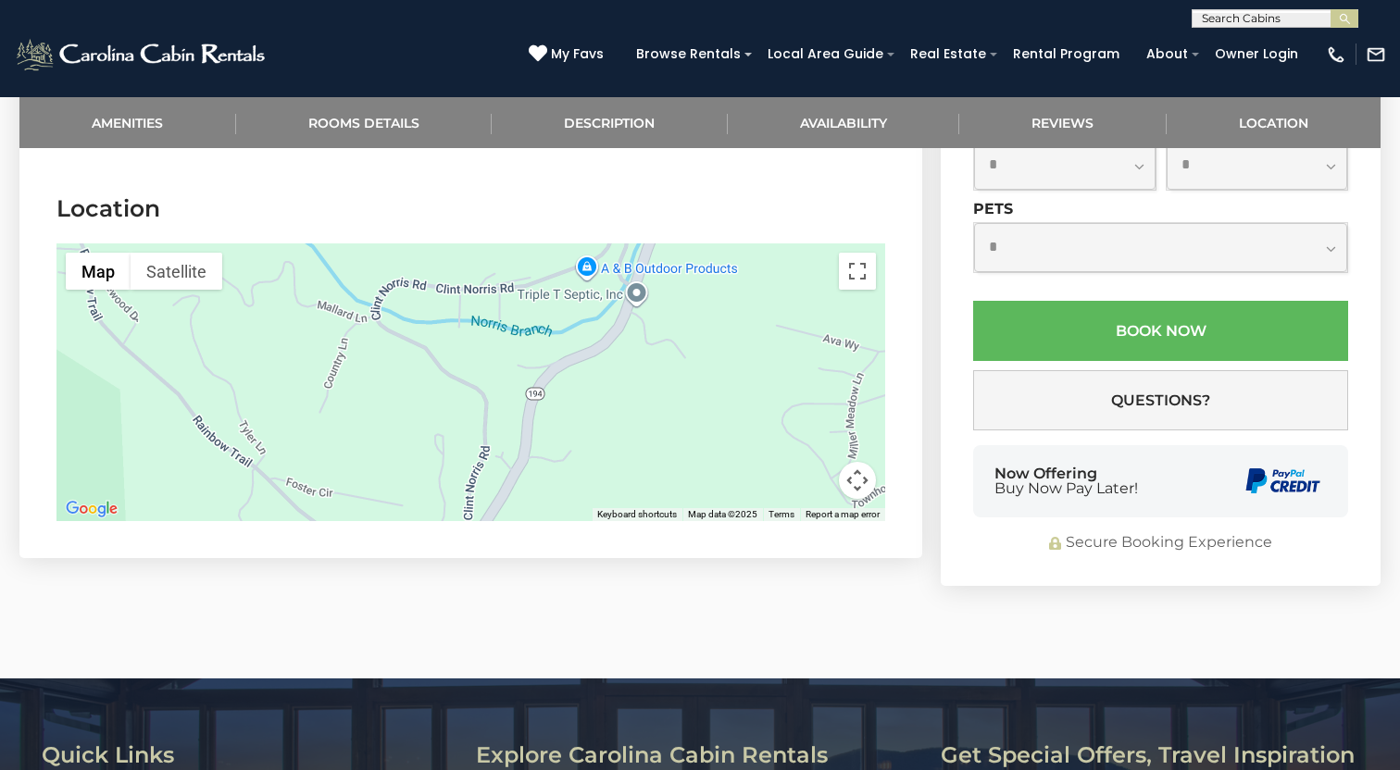
drag, startPoint x: 612, startPoint y: 334, endPoint x: 143, endPoint y: 218, distance: 483.4
click at [152, 243] on div at bounding box center [470, 382] width 829 height 278
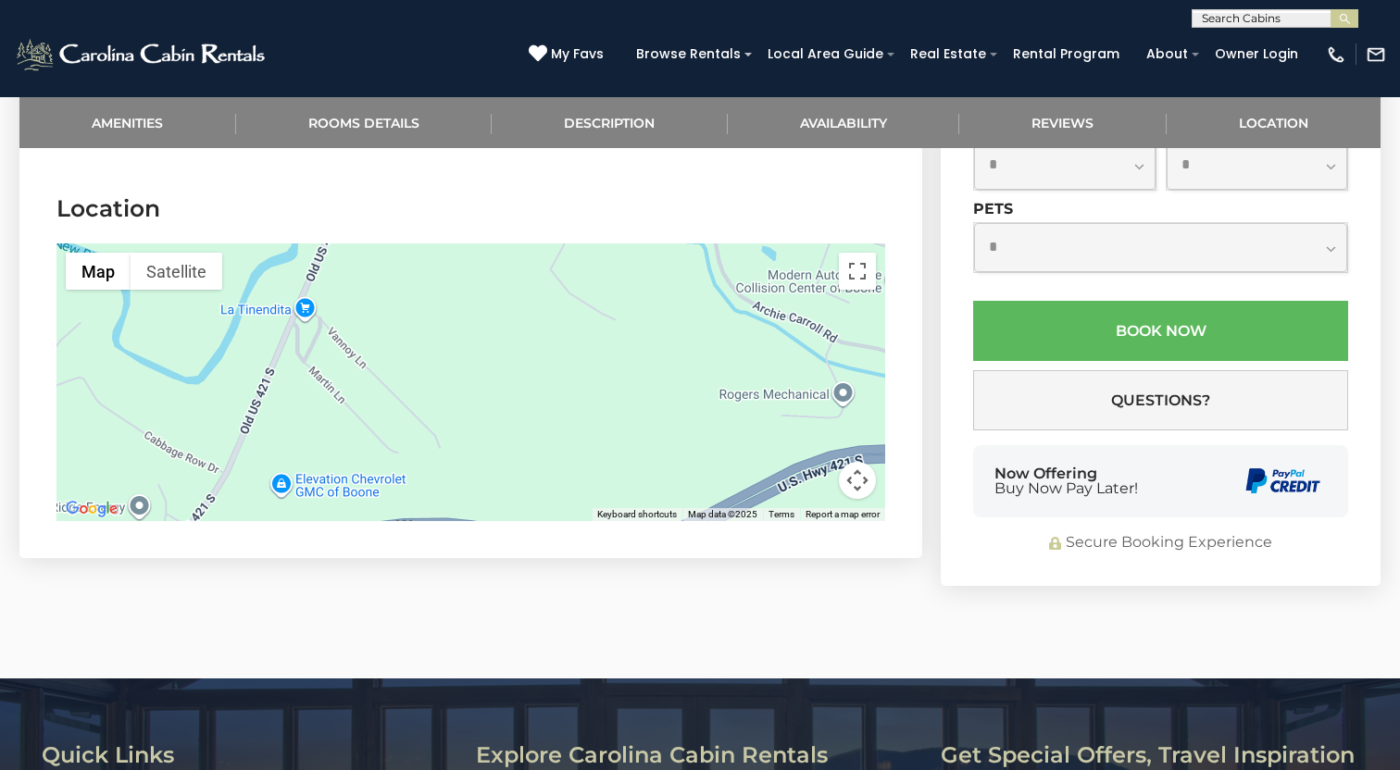
drag, startPoint x: 573, startPoint y: 352, endPoint x: 355, endPoint y: 202, distance: 265.0
click at [357, 243] on div at bounding box center [470, 382] width 829 height 278
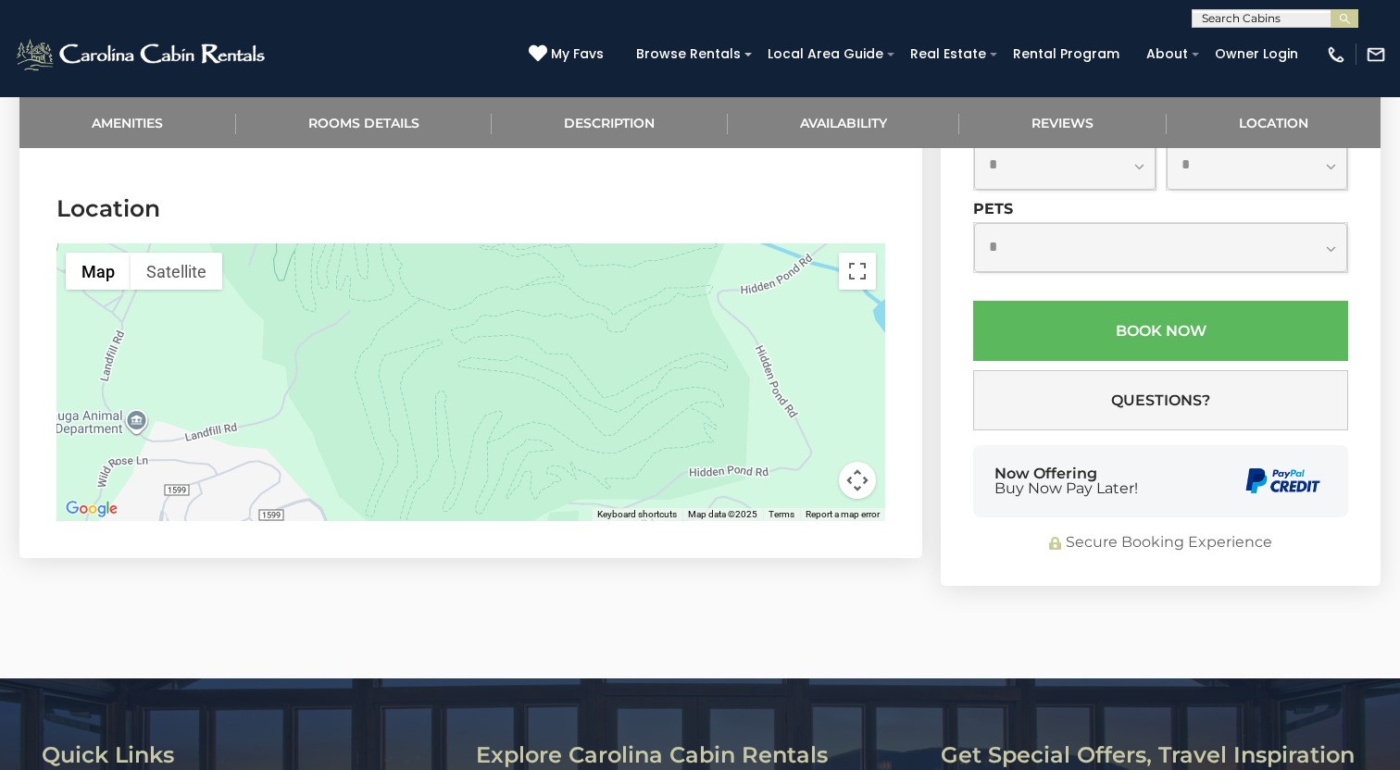
drag, startPoint x: 220, startPoint y: 333, endPoint x: 387, endPoint y: 193, distance: 217.5
click at [387, 243] on div at bounding box center [470, 382] width 829 height 278
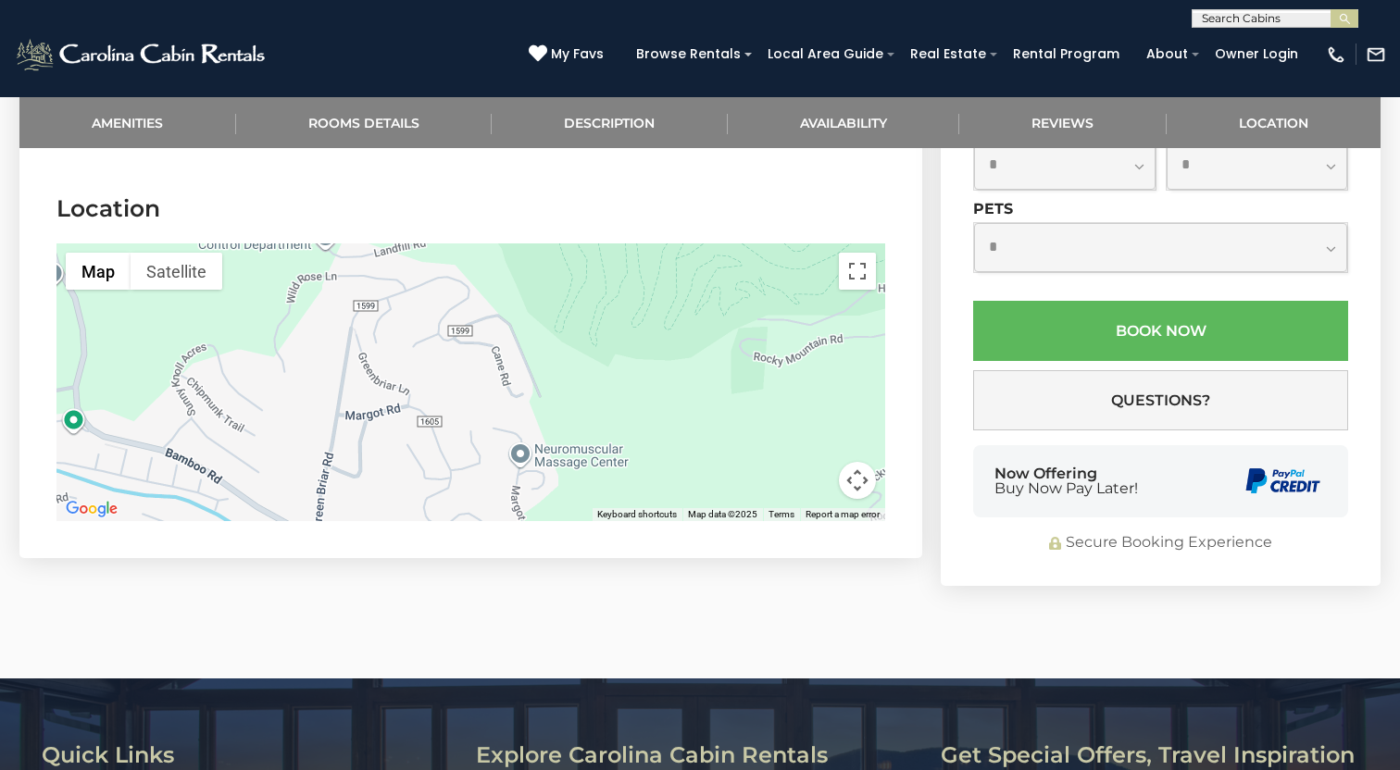
drag, startPoint x: 290, startPoint y: 360, endPoint x: 509, endPoint y: 215, distance: 263.2
click at [509, 243] on div at bounding box center [470, 382] width 829 height 278
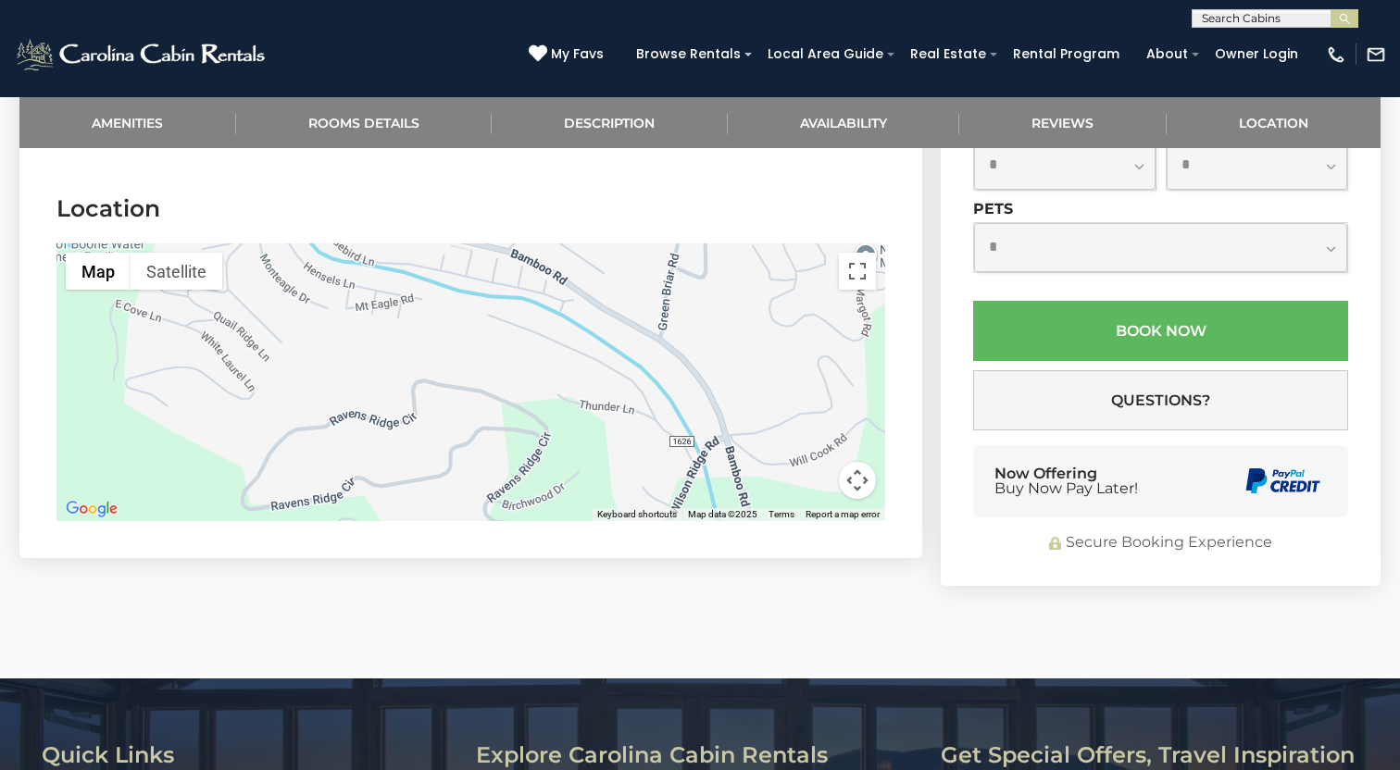
drag, startPoint x: 343, startPoint y: 306, endPoint x: 540, endPoint y: 430, distance: 232.2
click at [540, 435] on div at bounding box center [470, 382] width 829 height 278
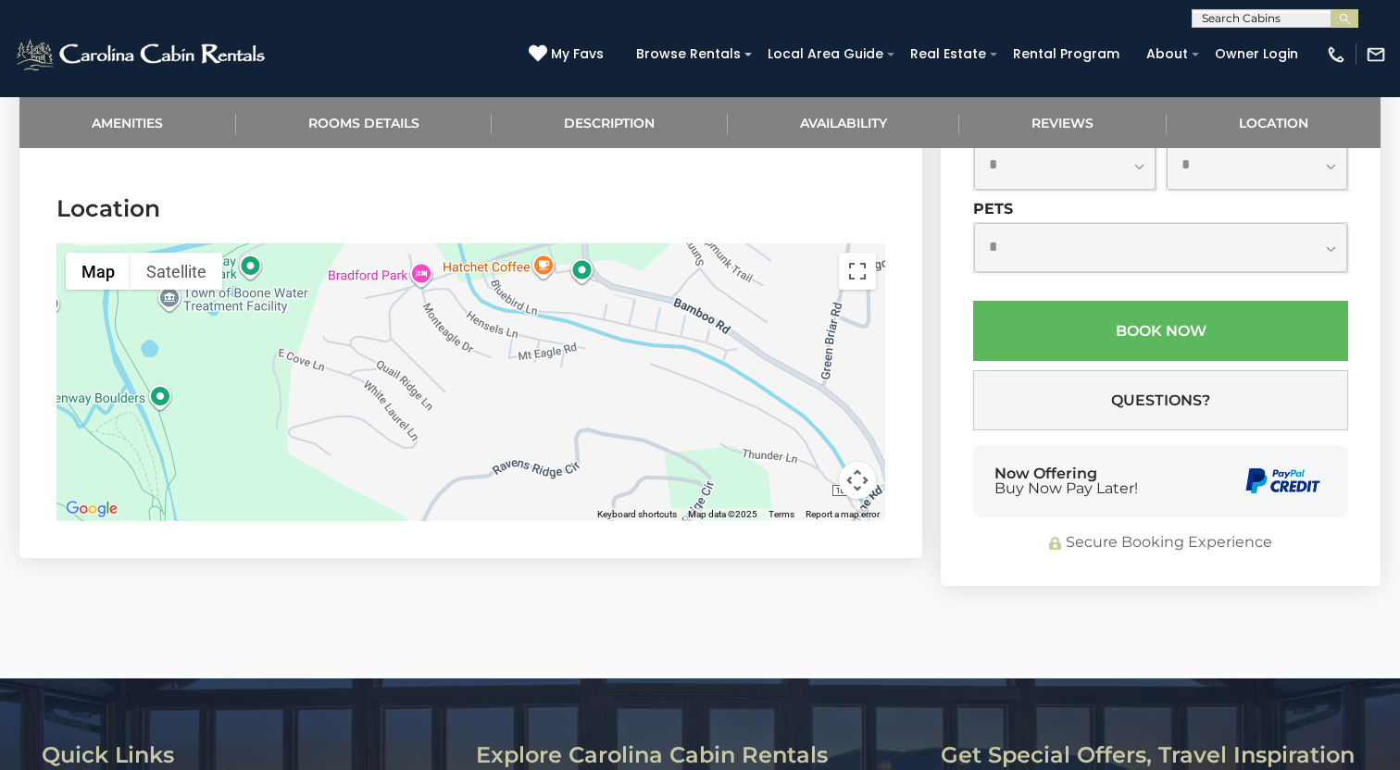
drag, startPoint x: 540, startPoint y: 430, endPoint x: 342, endPoint y: 177, distance: 321.9
click at [345, 243] on div at bounding box center [470, 382] width 829 height 278
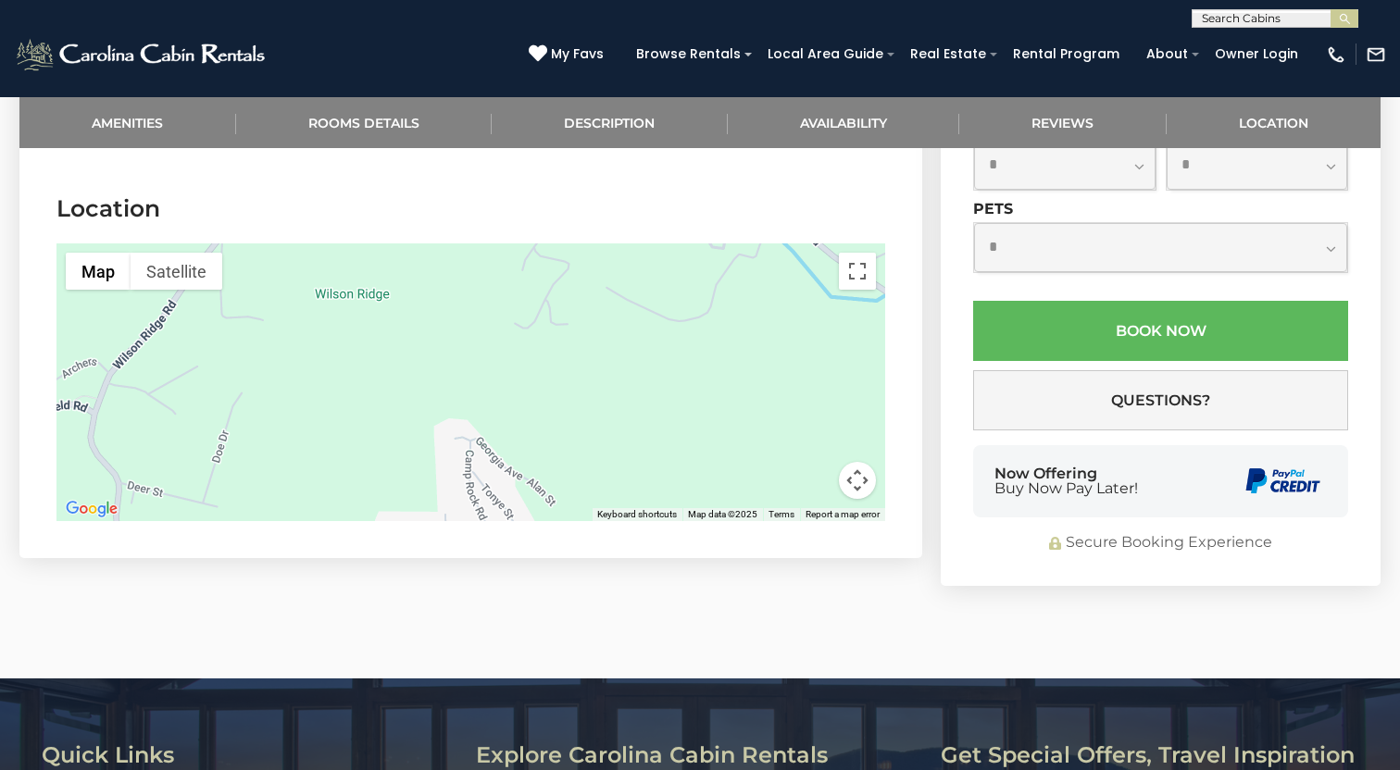
drag, startPoint x: 729, startPoint y: 368, endPoint x: 430, endPoint y: 445, distance: 309.0
click at [442, 445] on div at bounding box center [470, 382] width 829 height 278
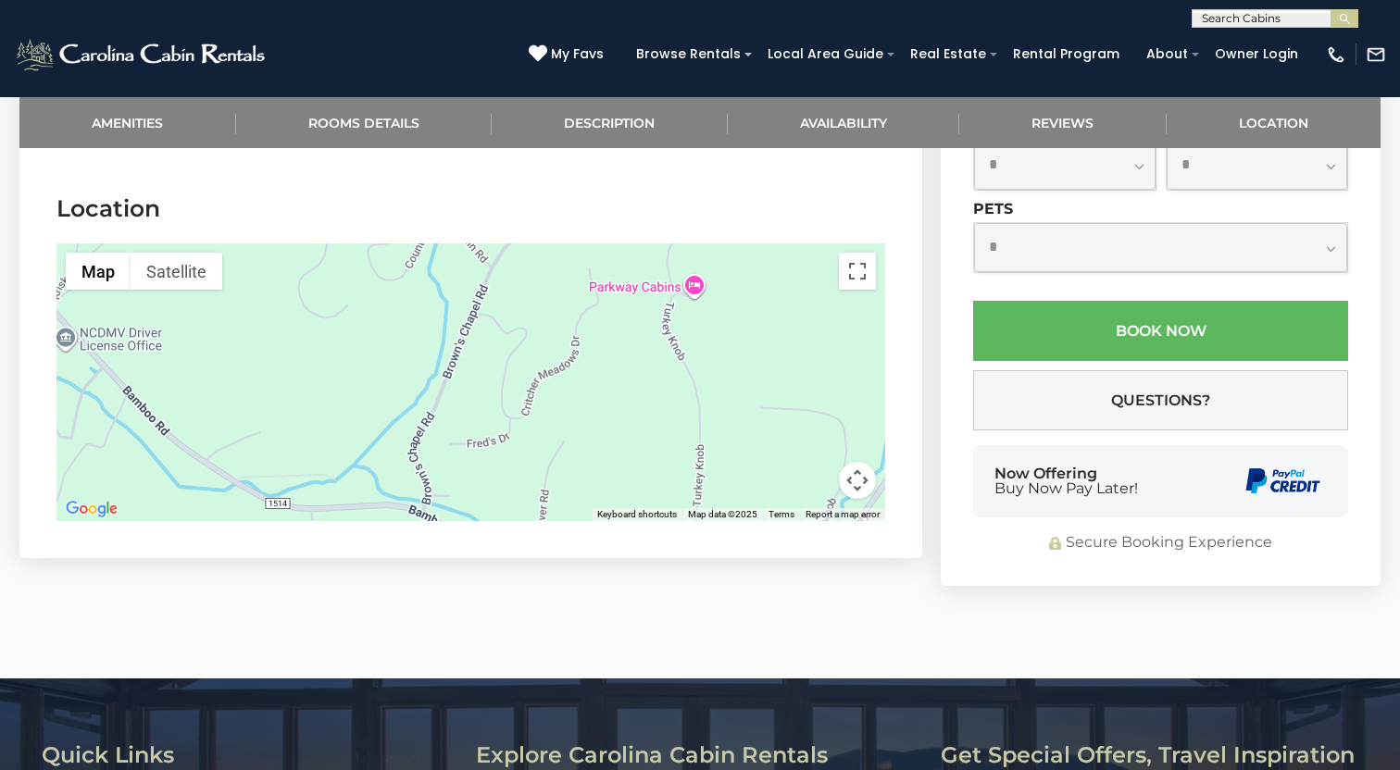
drag, startPoint x: 430, startPoint y: 445, endPoint x: 516, endPoint y: 145, distance: 312.1
click at [516, 243] on div at bounding box center [470, 382] width 829 height 278
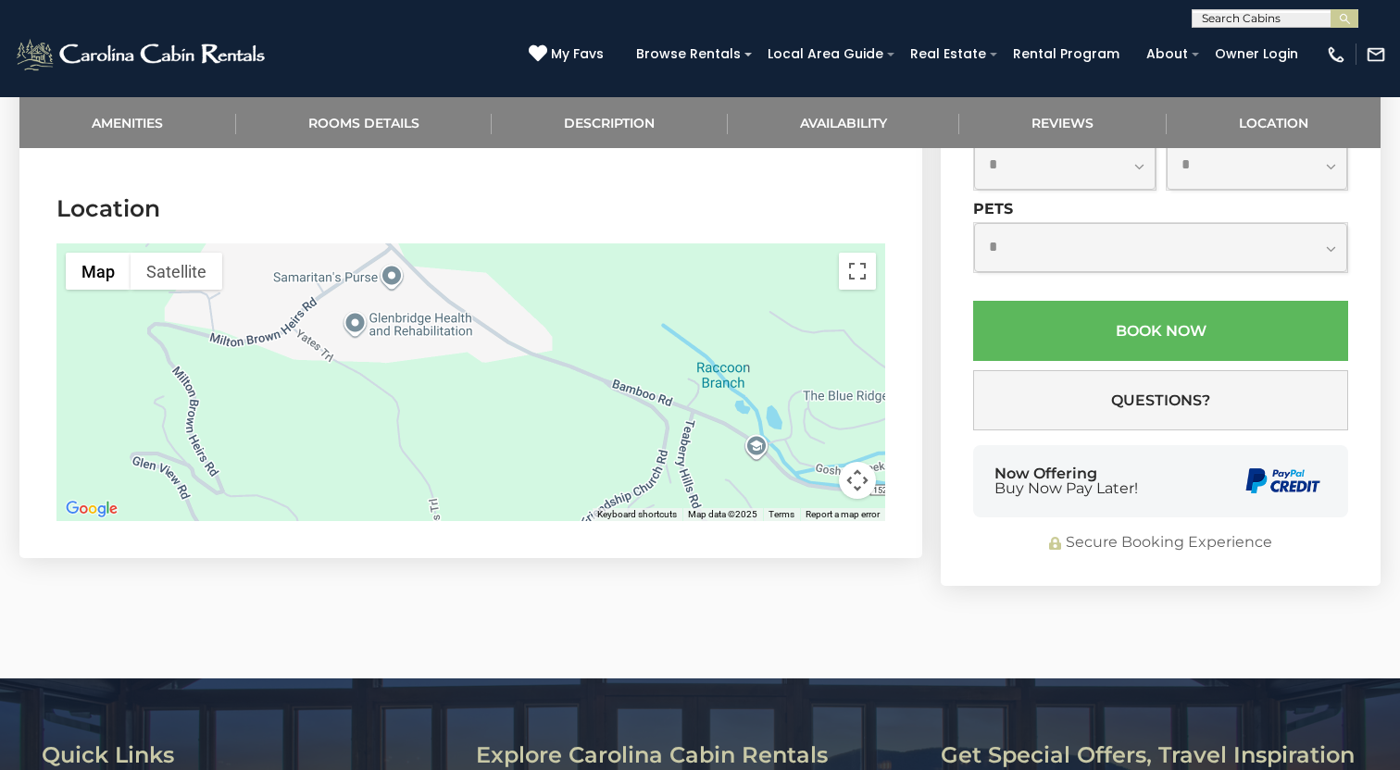
drag, startPoint x: 400, startPoint y: 324, endPoint x: 867, endPoint y: 294, distance: 468.4
click at [867, 294] on div at bounding box center [470, 382] width 829 height 278
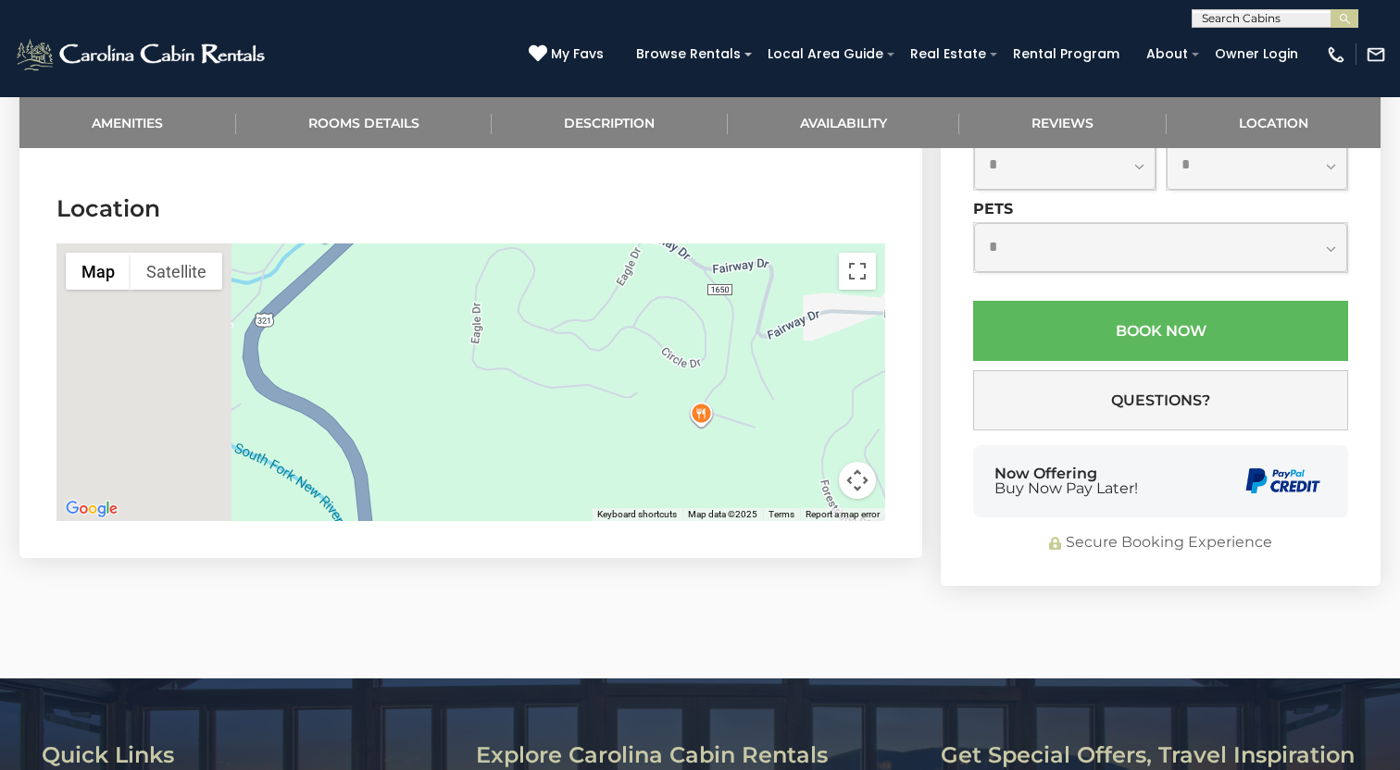
drag, startPoint x: 321, startPoint y: 366, endPoint x: 890, endPoint y: 331, distance: 569.4
click at [884, 333] on div at bounding box center [470, 382] width 829 height 278
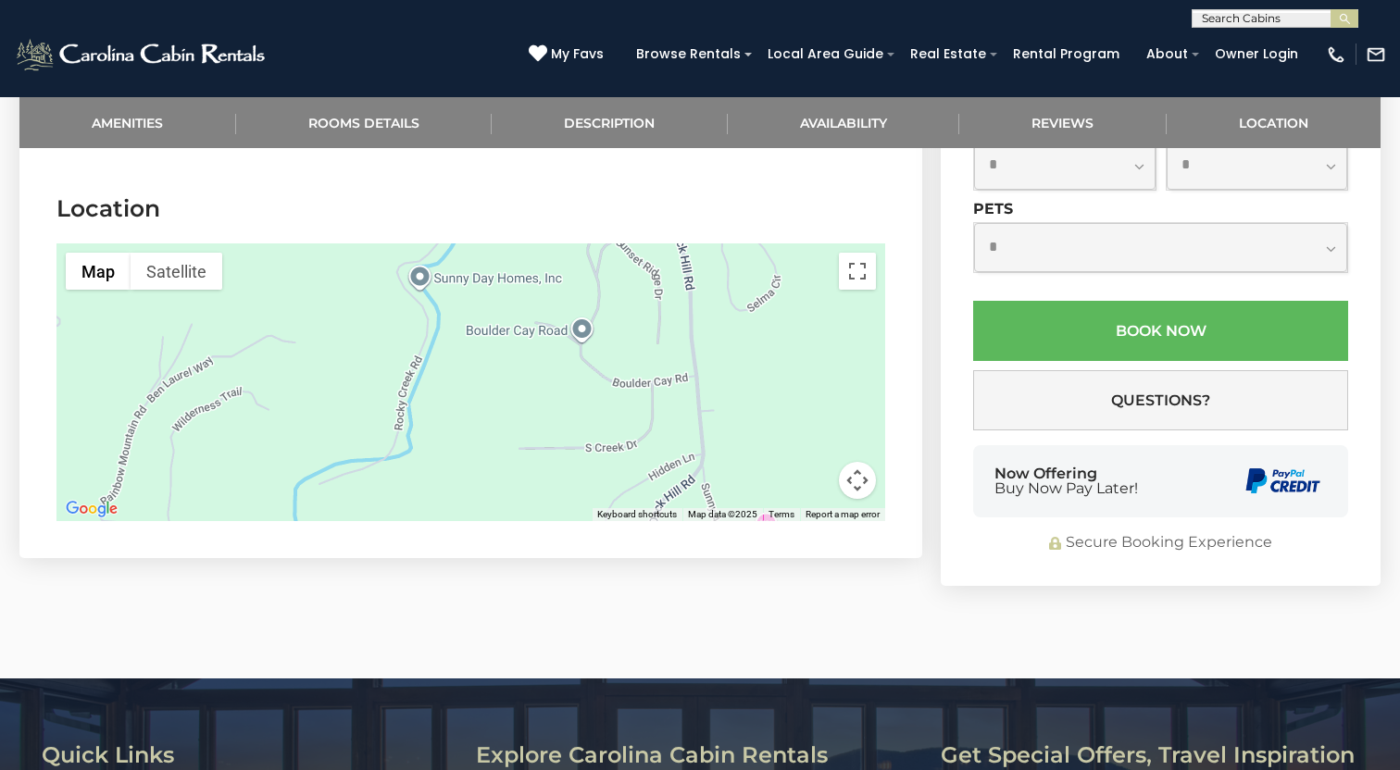
drag, startPoint x: 714, startPoint y: 346, endPoint x: 968, endPoint y: 45, distance: 394.1
click at [885, 243] on div at bounding box center [470, 382] width 829 height 278
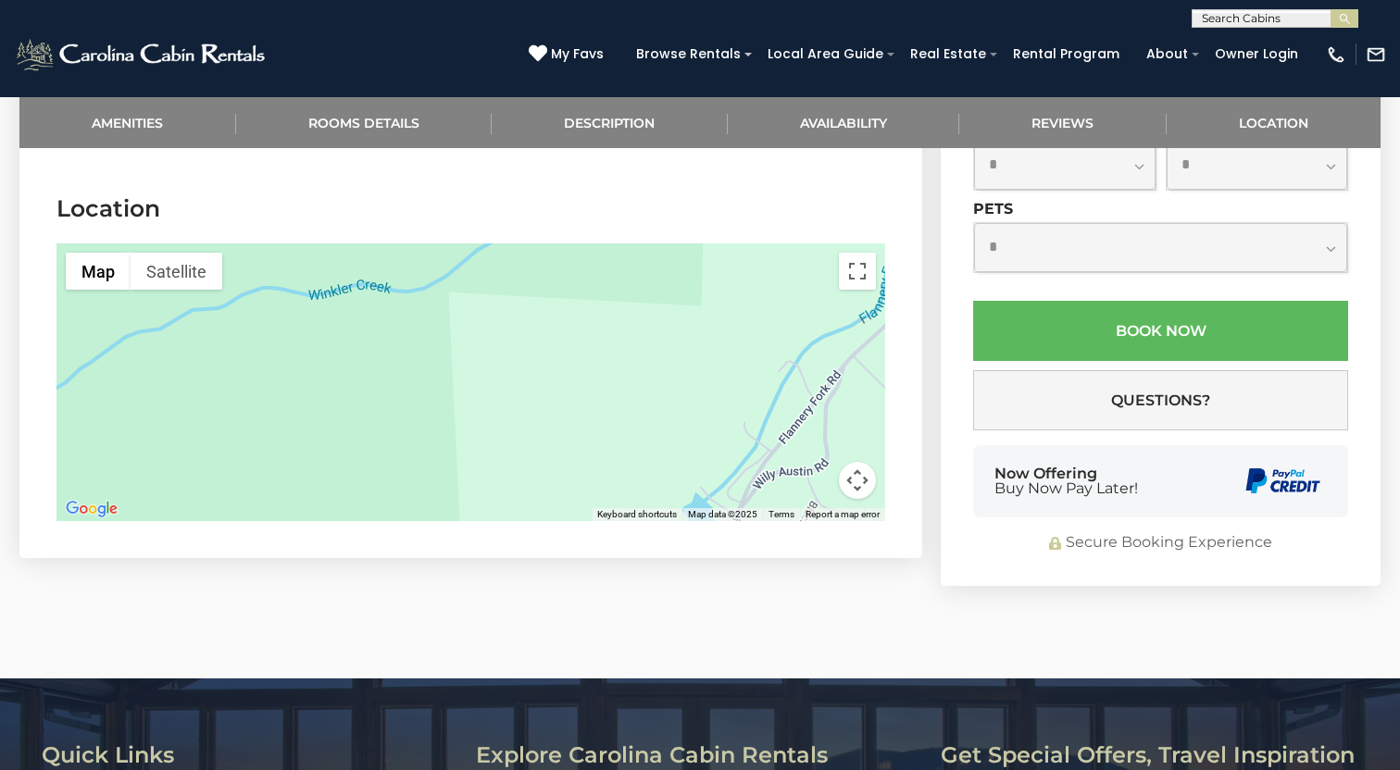
drag, startPoint x: 496, startPoint y: 325, endPoint x: 565, endPoint y: 97, distance: 237.8
click at [565, 243] on div at bounding box center [470, 382] width 829 height 278
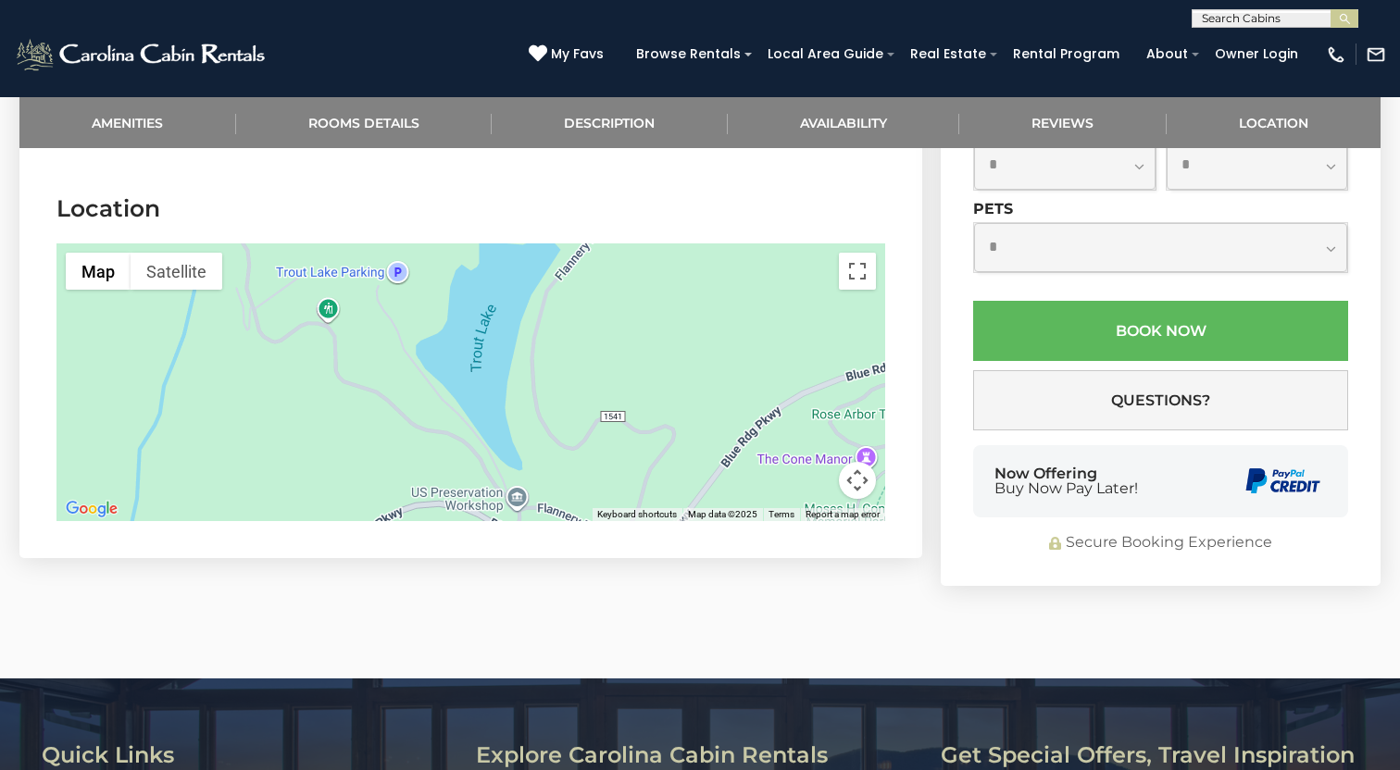
drag, startPoint x: 381, startPoint y: 415, endPoint x: 368, endPoint y: 186, distance: 229.1
click at [368, 243] on div at bounding box center [470, 382] width 829 height 278
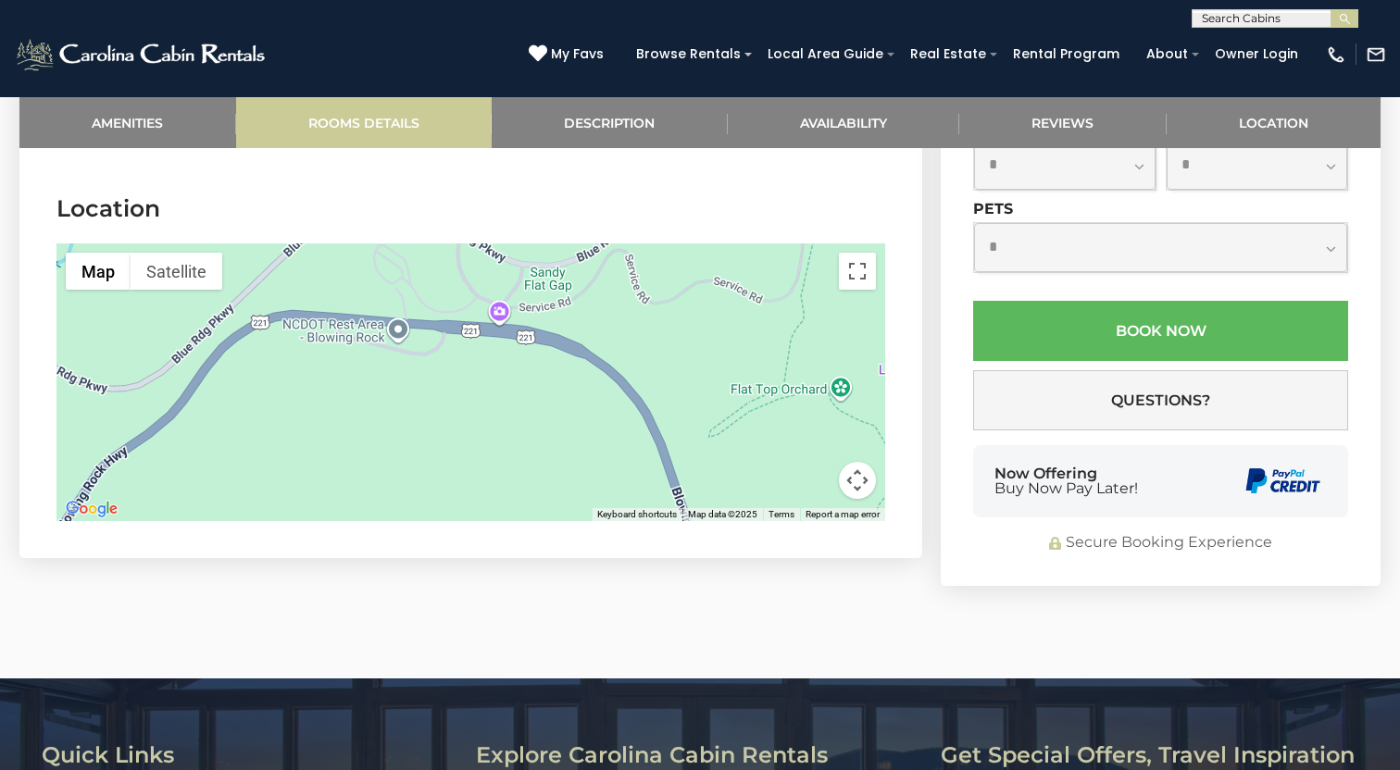
drag, startPoint x: 268, startPoint y: 380, endPoint x: 392, endPoint y: 135, distance: 273.7
click at [387, 243] on div at bounding box center [470, 382] width 829 height 278
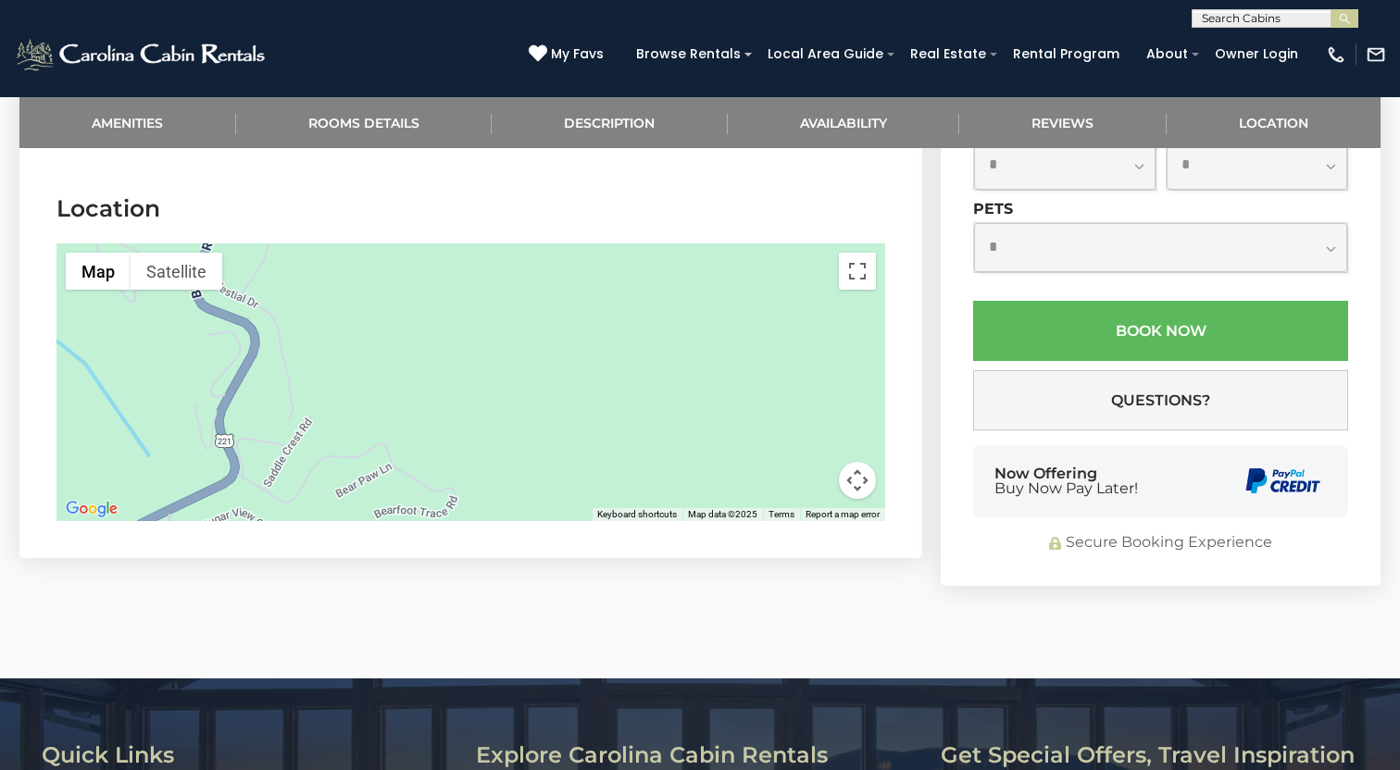
click at [858, 468] on button "Map camera controls" at bounding box center [857, 480] width 37 height 37
click at [808, 462] on button "Zoom out" at bounding box center [810, 480] width 37 height 37
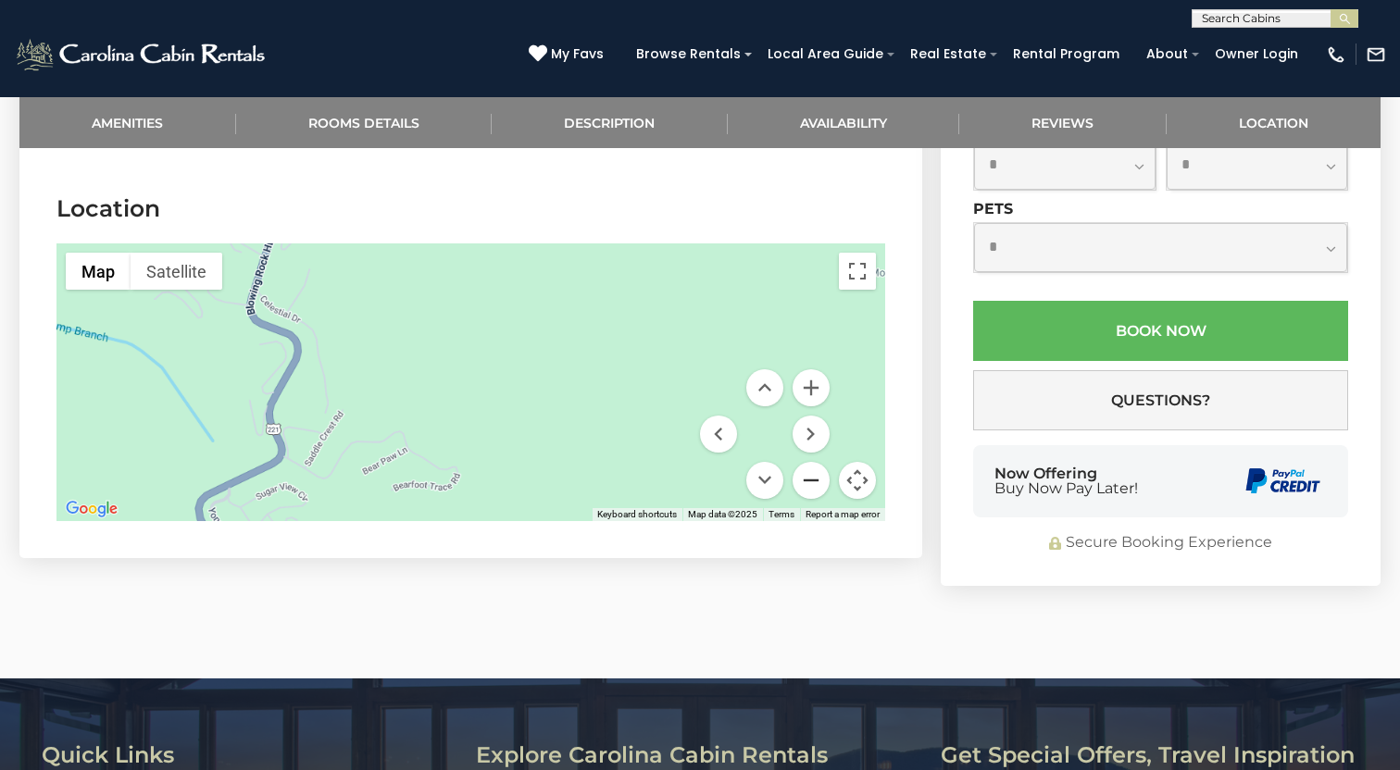
click at [808, 462] on button "Zoom out" at bounding box center [810, 480] width 37 height 37
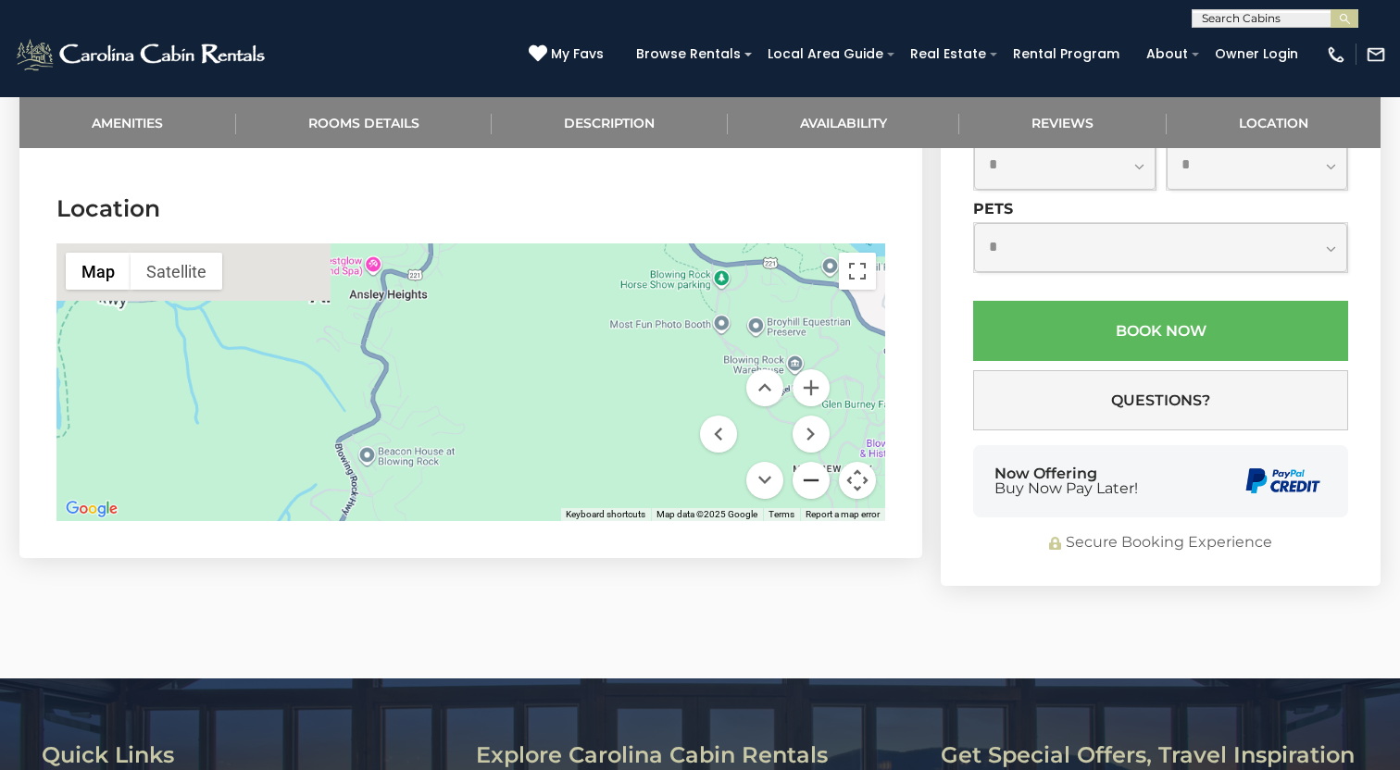
click at [808, 462] on button "Zoom out" at bounding box center [810, 480] width 37 height 37
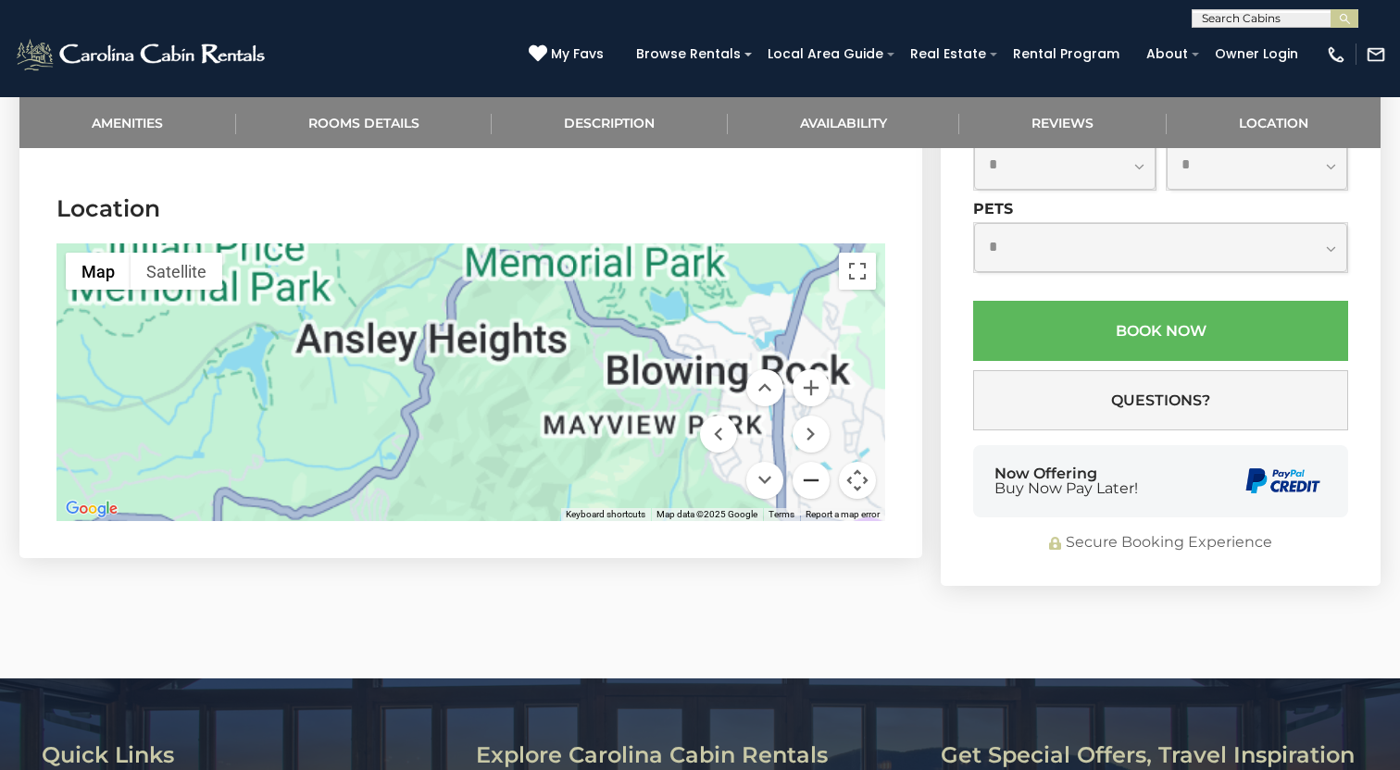
click at [808, 462] on button "Zoom out" at bounding box center [810, 480] width 37 height 37
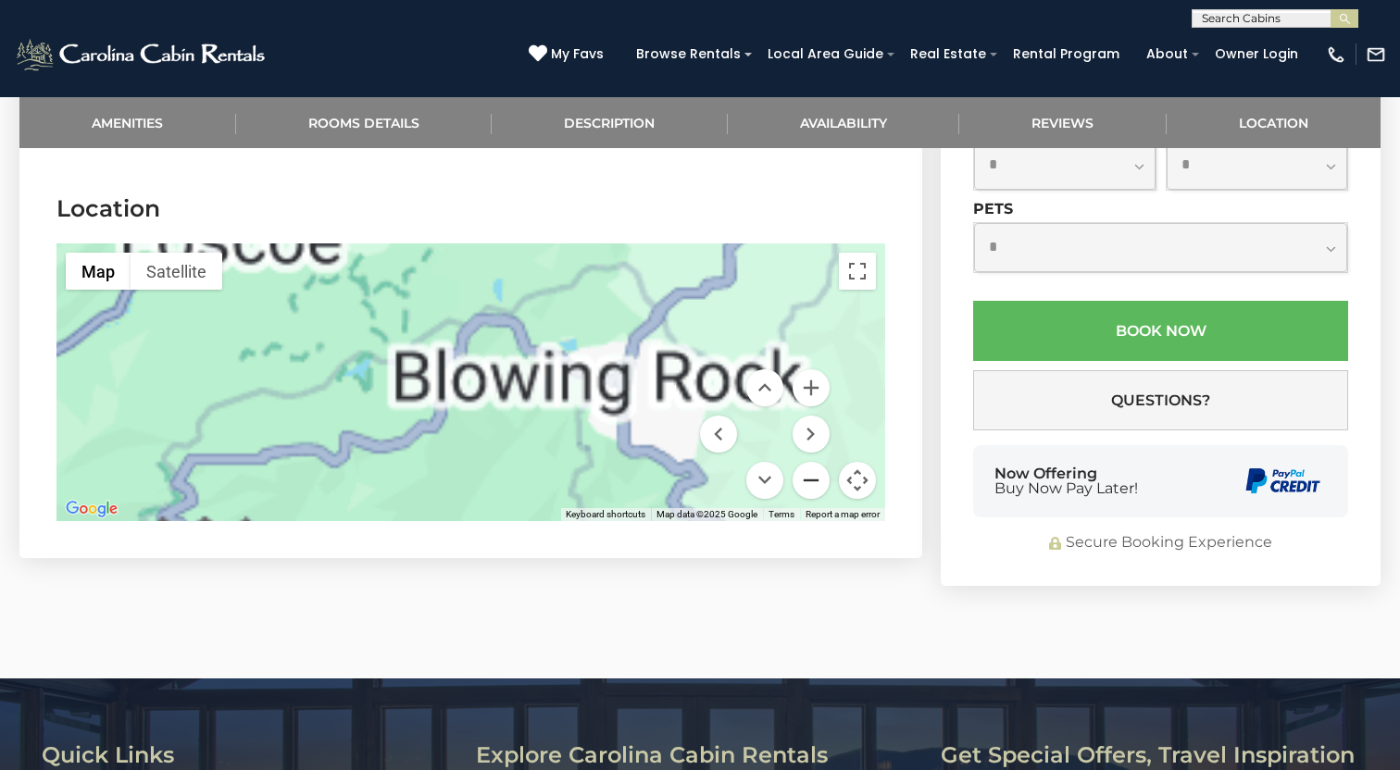
click at [808, 462] on button "Zoom out" at bounding box center [810, 480] width 37 height 37
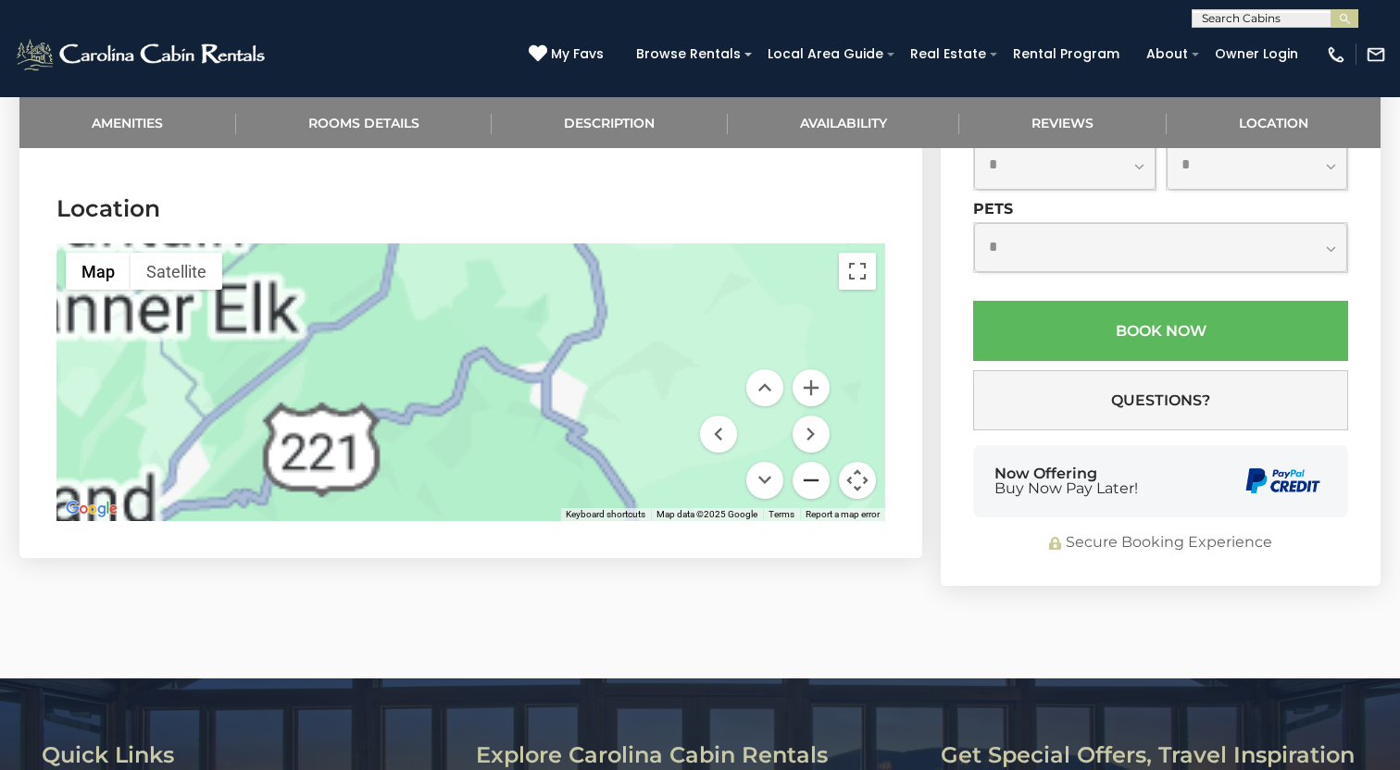
click at [808, 462] on button "Zoom out" at bounding box center [810, 480] width 37 height 37
